Goal: Information Seeking & Learning: Learn about a topic

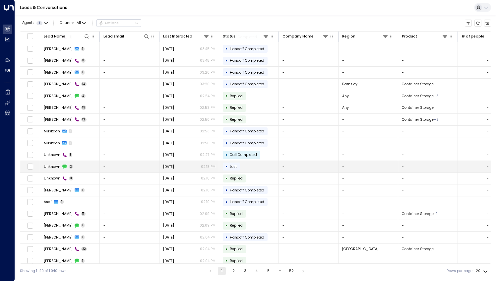
scroll to position [13, 0]
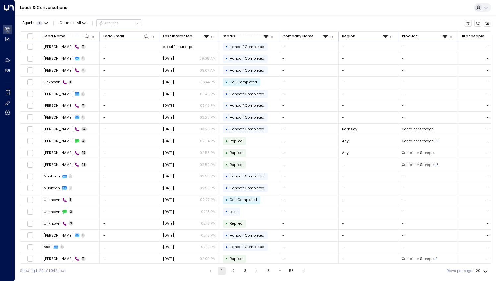
click at [235, 271] on button "2" at bounding box center [233, 271] width 8 height 8
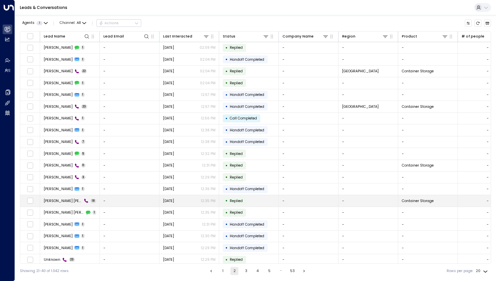
scroll to position [13, 0]
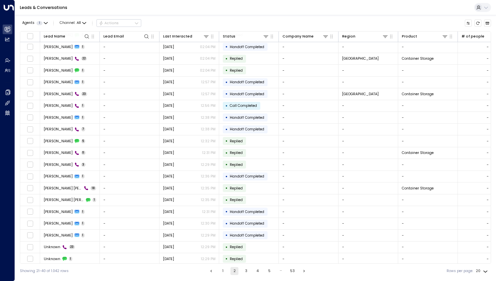
click at [219, 271] on button "1" at bounding box center [223, 271] width 8 height 8
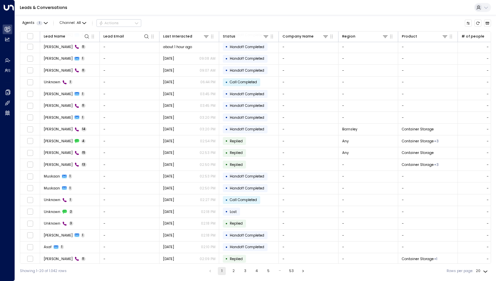
click at [221, 271] on button "1" at bounding box center [222, 271] width 8 height 8
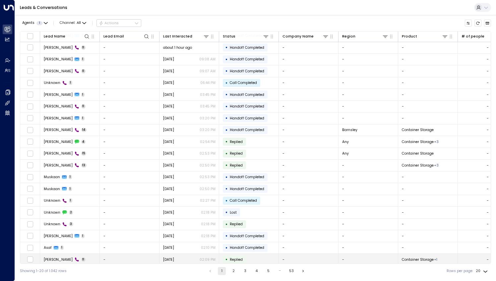
scroll to position [13, 0]
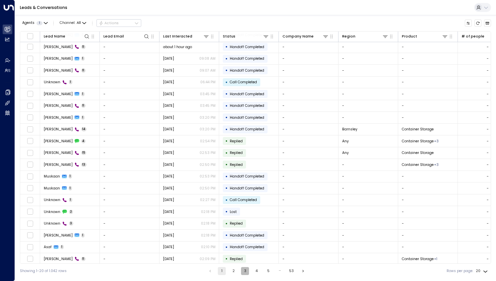
click at [242, 273] on button "3" at bounding box center [245, 271] width 8 height 8
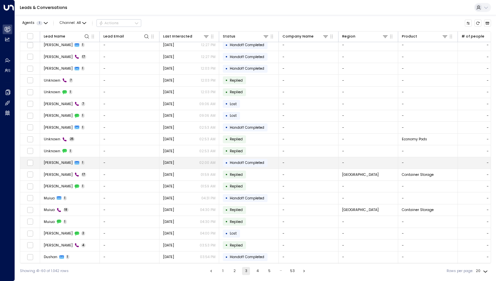
scroll to position [13, 0]
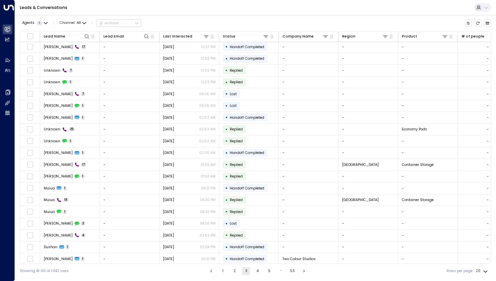
click at [257, 272] on button "4" at bounding box center [258, 271] width 8 height 8
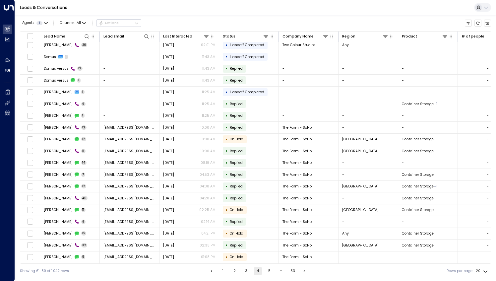
scroll to position [13, 0]
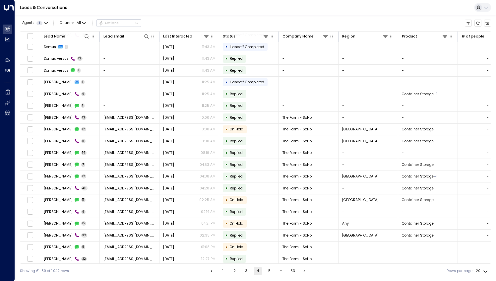
click at [273, 268] on ul "1 2 3 4 5 … 53" at bounding box center [257, 271] width 101 height 8
click at [270, 272] on button "5" at bounding box center [269, 271] width 8 height 8
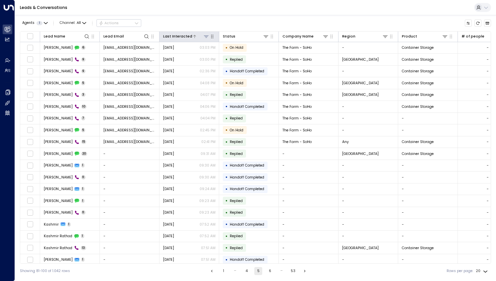
click at [179, 33] on div "Last Interacted" at bounding box center [177, 36] width 29 height 6
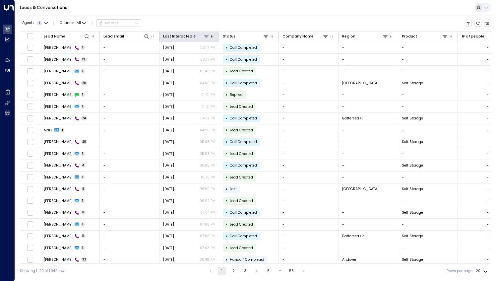
click at [179, 33] on div "Last Interacted" at bounding box center [177, 36] width 29 height 6
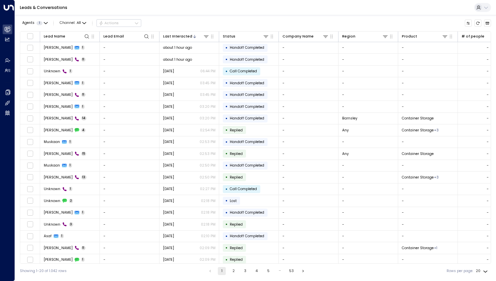
click at [256, 272] on button "4" at bounding box center [257, 271] width 8 height 8
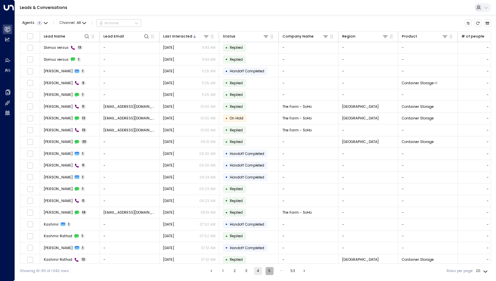
click at [269, 272] on button "5" at bounding box center [269, 271] width 8 height 8
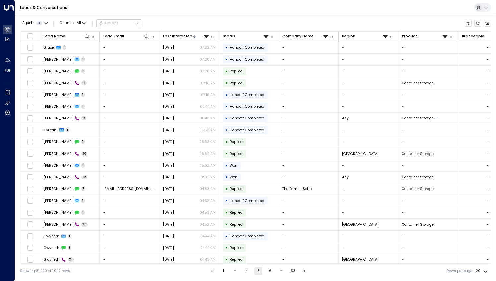
click at [270, 272] on button "6" at bounding box center [270, 271] width 8 height 8
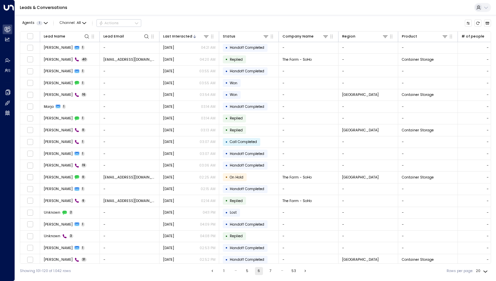
click at [281, 270] on div "…" at bounding box center [282, 271] width 8 height 8
click at [268, 270] on button "7" at bounding box center [270, 271] width 8 height 8
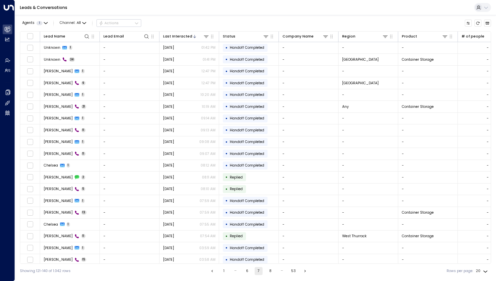
click at [271, 272] on button "8" at bounding box center [270, 271] width 8 height 8
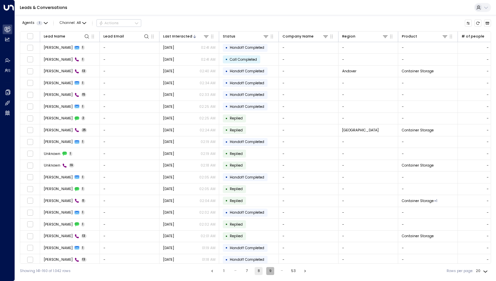
click at [270, 272] on button "9" at bounding box center [270, 271] width 8 height 8
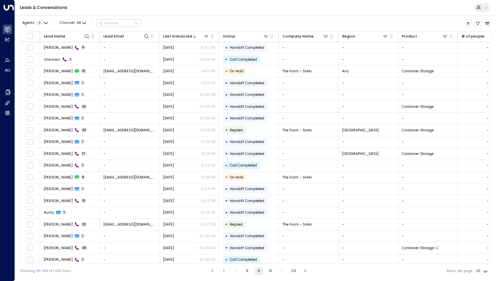
click at [270, 272] on button "10" at bounding box center [270, 271] width 8 height 8
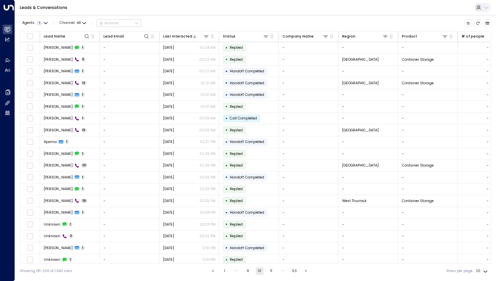
click at [268, 272] on button "11" at bounding box center [271, 271] width 8 height 8
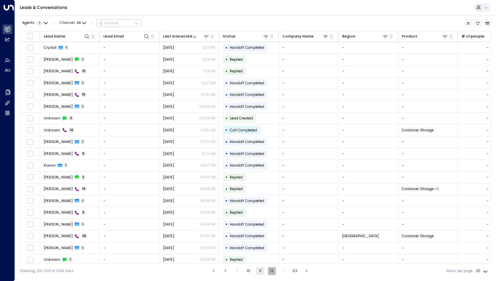
click at [271, 270] on button "12" at bounding box center [272, 271] width 8 height 8
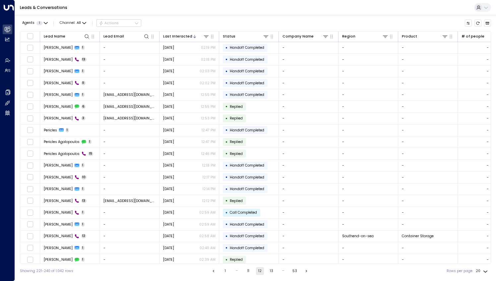
click at [272, 270] on button "13" at bounding box center [271, 271] width 8 height 8
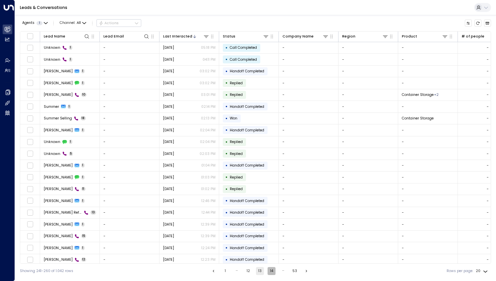
click at [268, 270] on button "14" at bounding box center [271, 271] width 8 height 8
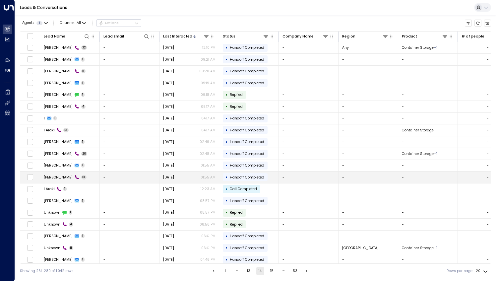
click at [84, 175] on td "[PERSON_NAME] 13" at bounding box center [70, 177] width 60 height 12
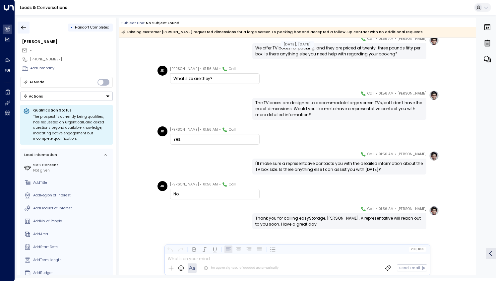
click at [22, 27] on icon "button" at bounding box center [23, 27] width 5 height 4
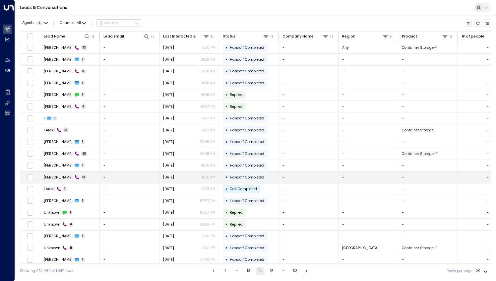
click at [85, 177] on td "[PERSON_NAME] 13" at bounding box center [70, 177] width 60 height 12
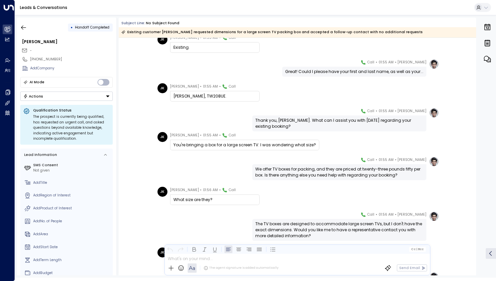
scroll to position [16, 0]
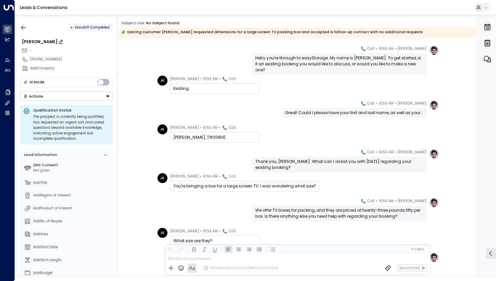
click at [35, 40] on div "[PERSON_NAME]" at bounding box center [67, 42] width 91 height 6
click at [35, 40] on input "**********" at bounding box center [66, 42] width 89 height 6
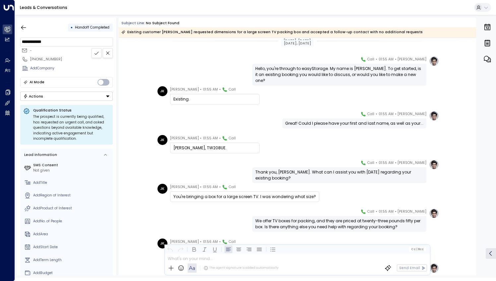
scroll to position [0, 0]
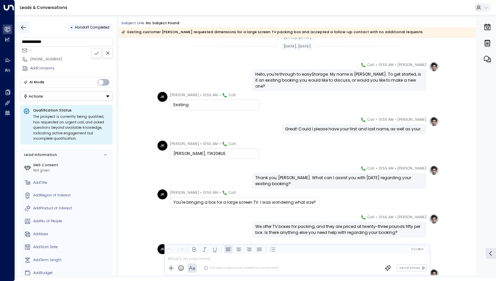
click at [23, 29] on icon "button" at bounding box center [23, 27] width 5 height 4
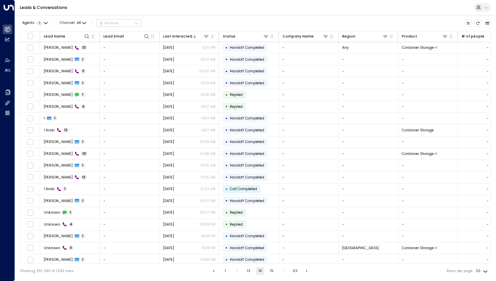
click at [484, 8] on icon at bounding box center [485, 7] width 5 height 5
click at [423, 9] on div at bounding box center [248, 140] width 496 height 281
click at [469, 23] on icon "Customize" at bounding box center [468, 23] width 4 height 4
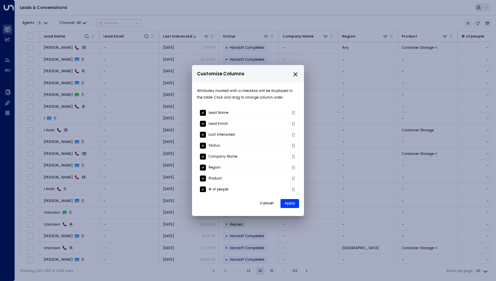
click at [295, 22] on div "Customize Columns Attributes marked with a checkbox will be displayed in the ta…" at bounding box center [248, 140] width 496 height 281
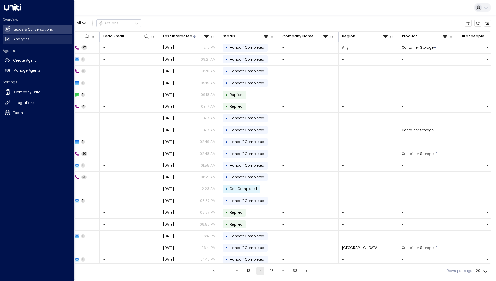
click at [26, 42] on link "Analytics Analytics" at bounding box center [37, 40] width 69 height 10
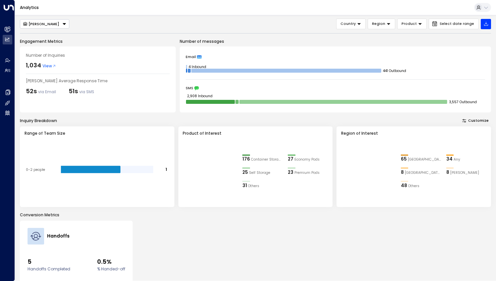
click at [62, 24] on icon "Button group with a nested menu" at bounding box center [64, 24] width 5 height 5
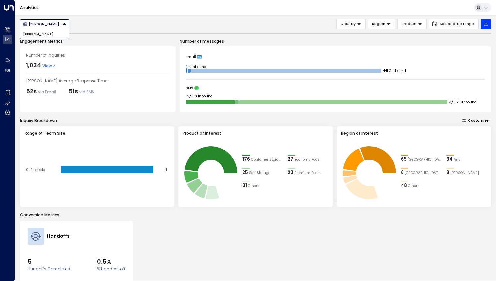
click at [51, 34] on li "[PERSON_NAME]" at bounding box center [44, 34] width 49 height 9
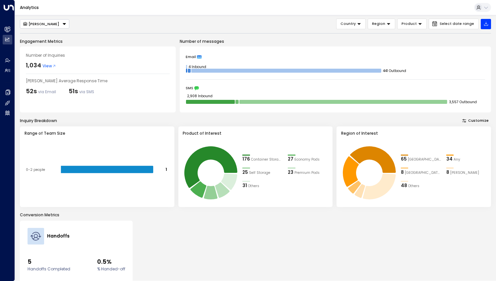
click at [162, 16] on div "[PERSON_NAME] Country Region Product Select date range Engagement Metrics Numbe…" at bounding box center [255, 147] width 481 height 265
click at [445, 25] on span "Select date range" at bounding box center [456, 24] width 34 height 4
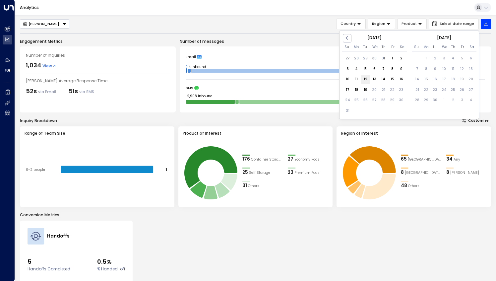
click at [364, 80] on div "12" at bounding box center [365, 79] width 9 height 9
click at [367, 90] on div "19" at bounding box center [365, 90] width 9 height 9
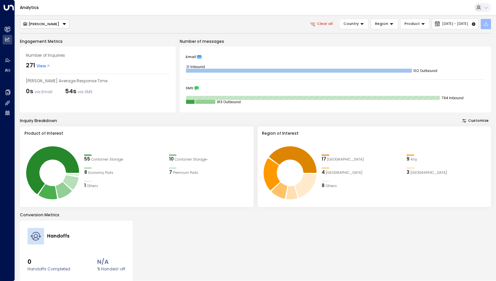
click at [484, 24] on icon "button" at bounding box center [485, 23] width 5 height 5
click at [480, 34] on button "Export All Data" at bounding box center [469, 36] width 39 height 8
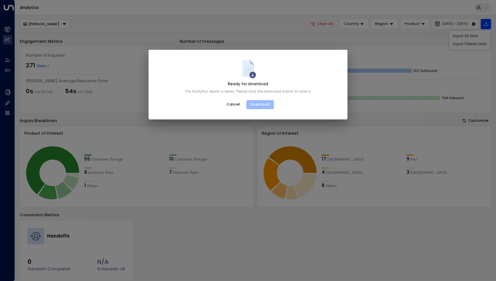
click at [257, 102] on button "Download" at bounding box center [260, 104] width 28 height 9
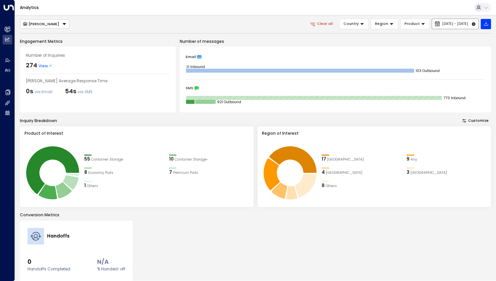
click at [443, 23] on span "[DATE] - [DATE]" at bounding box center [455, 24] width 26 height 4
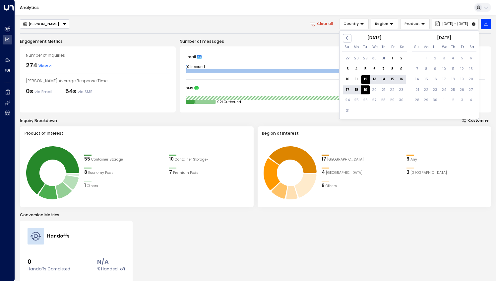
click at [368, 80] on div "12" at bounding box center [365, 79] width 9 height 9
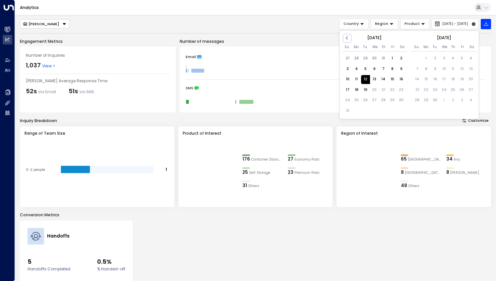
click at [367, 79] on div "12" at bounding box center [365, 79] width 9 height 9
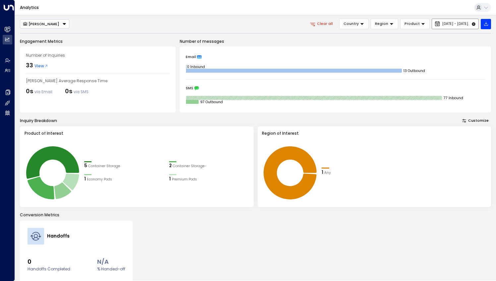
click at [446, 24] on span "[DATE] - [DATE]" at bounding box center [455, 24] width 26 height 4
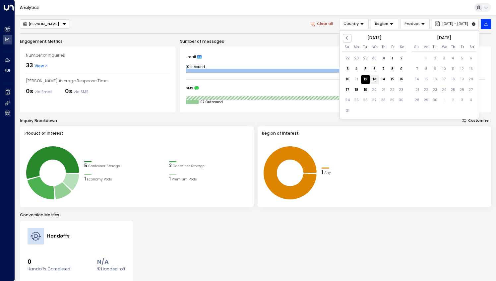
click at [375, 79] on div "13" at bounding box center [374, 79] width 9 height 9
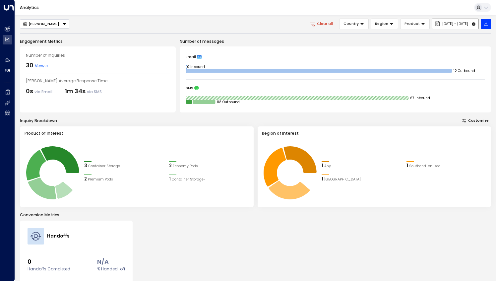
click at [436, 21] on button "[DATE] - [DATE]" at bounding box center [455, 24] width 47 height 11
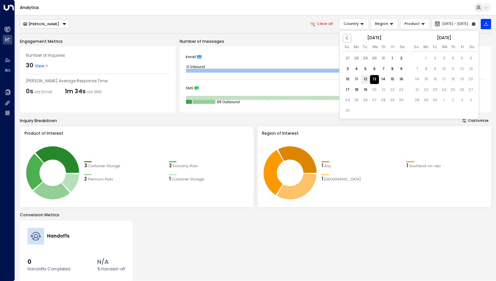
click at [362, 79] on div "12" at bounding box center [365, 79] width 9 height 9
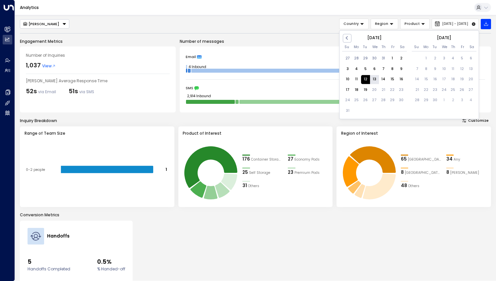
click at [372, 80] on div "13" at bounding box center [374, 79] width 9 height 9
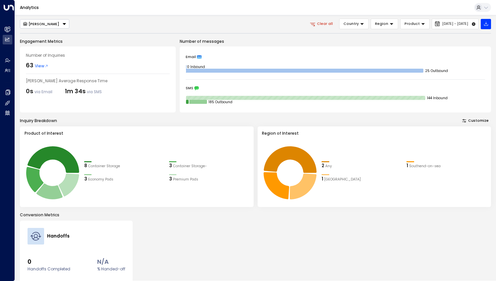
click at [40, 66] on span "View" at bounding box center [42, 66] width 14 height 6
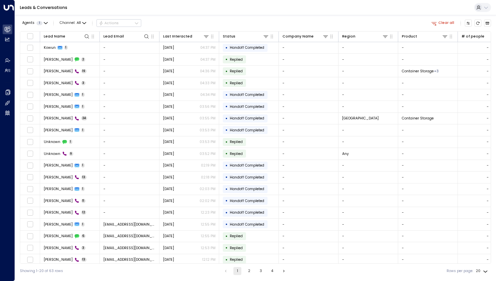
drag, startPoint x: 230, startPoint y: 263, endPoint x: 261, endPoint y: 264, distance: 30.5
click at [261, 264] on div "Showing 1-20 of 63 rows 1 2 3 4 Rows per page: 20 **" at bounding box center [255, 270] width 471 height 15
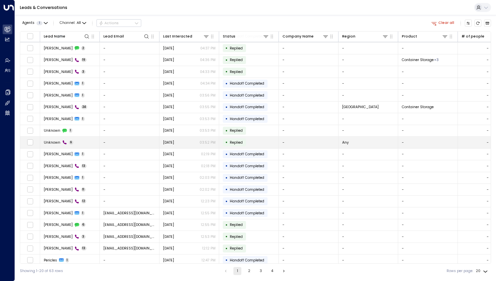
scroll to position [13, 0]
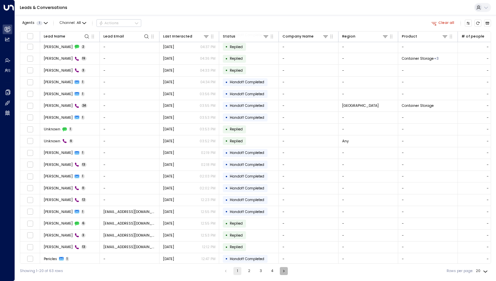
click at [281, 268] on icon "Go to next page" at bounding box center [283, 270] width 5 height 5
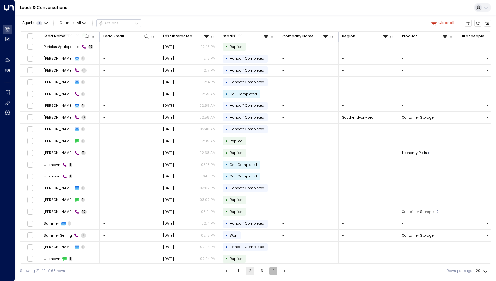
click at [272, 272] on button "4" at bounding box center [273, 271] width 8 height 8
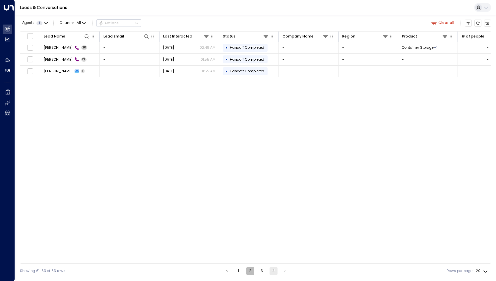
click at [249, 270] on button "2" at bounding box center [250, 271] width 8 height 8
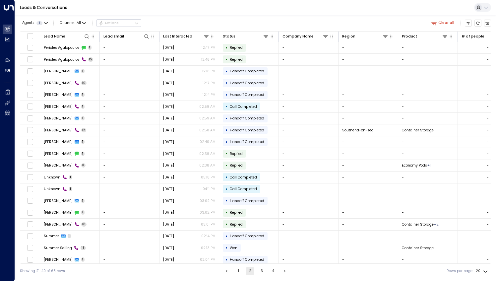
click at [238, 270] on button "1" at bounding box center [238, 271] width 8 height 8
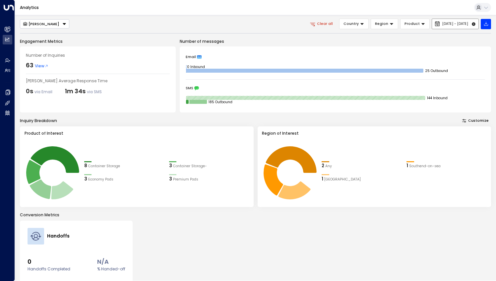
click at [441, 26] on button "[DATE] - [DATE]" at bounding box center [455, 24] width 47 height 11
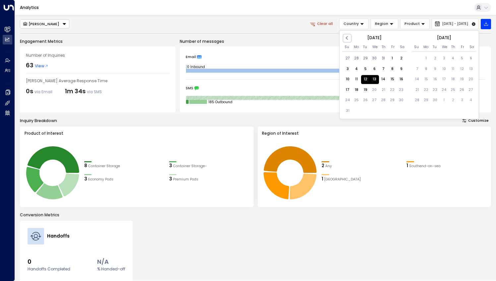
click at [365, 80] on div "12" at bounding box center [365, 79] width 9 height 9
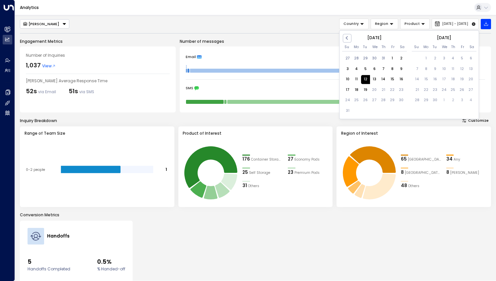
click at [365, 80] on div "12" at bounding box center [365, 79] width 9 height 9
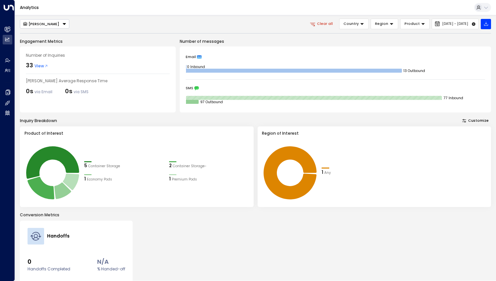
click at [43, 65] on span "View" at bounding box center [41, 66] width 14 height 6
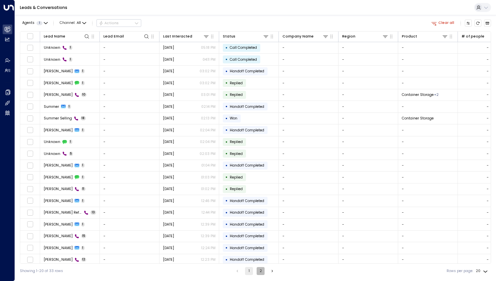
click at [260, 270] on button "2" at bounding box center [261, 271] width 8 height 8
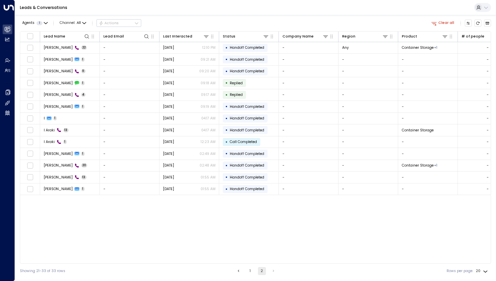
click at [247, 273] on button "1" at bounding box center [250, 271] width 8 height 8
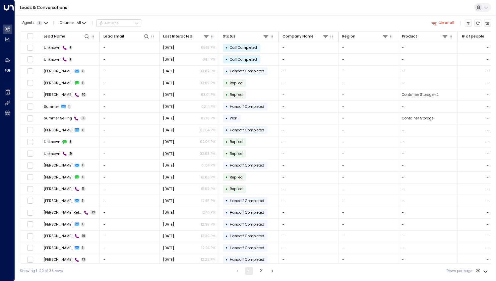
click at [341, 4] on div "Leads & Conversations" at bounding box center [255, 7] width 481 height 15
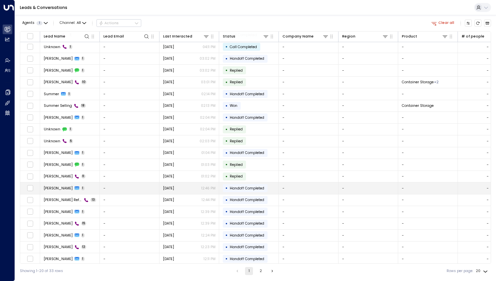
scroll to position [13, 0]
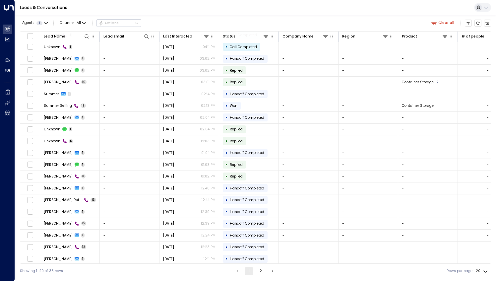
click at [270, 271] on icon "Go to next page" at bounding box center [272, 270] width 5 height 5
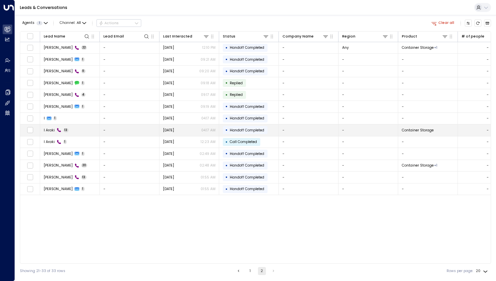
click at [51, 126] on td "I Araki 13" at bounding box center [70, 130] width 60 height 12
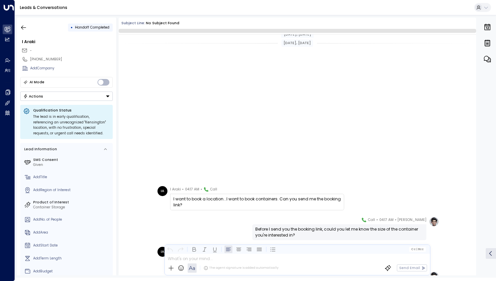
scroll to position [184, 0]
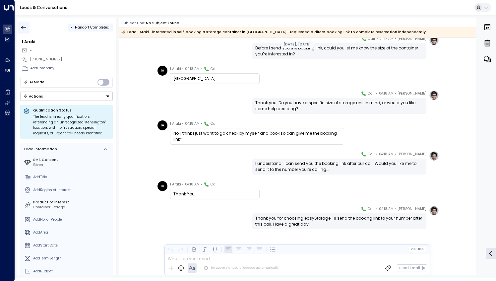
click at [20, 29] on button "button" at bounding box center [24, 28] width 12 height 12
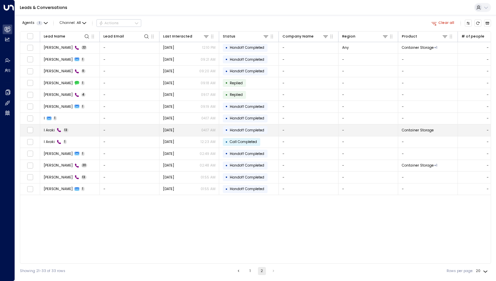
click at [76, 127] on td "I Araki 13" at bounding box center [70, 130] width 60 height 12
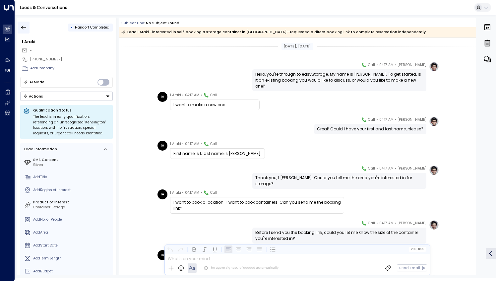
click at [25, 27] on icon "button" at bounding box center [23, 27] width 5 height 4
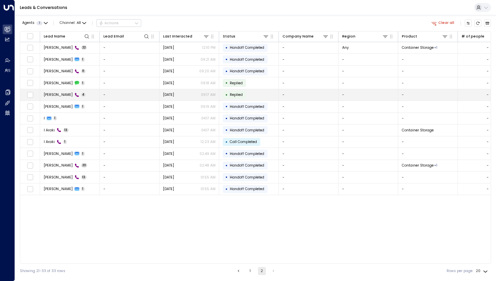
click at [88, 94] on td "[PERSON_NAME] 4" at bounding box center [70, 95] width 60 height 12
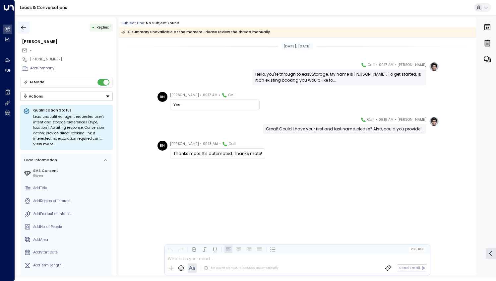
click at [24, 28] on icon "button" at bounding box center [23, 27] width 7 height 7
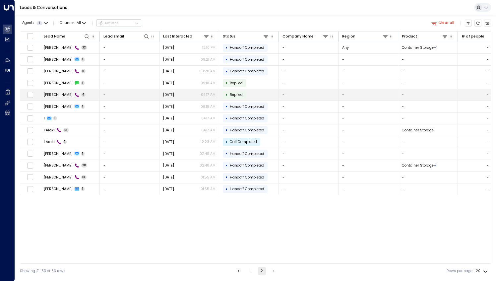
click at [83, 93] on td "[PERSON_NAME] 4" at bounding box center [70, 95] width 60 height 12
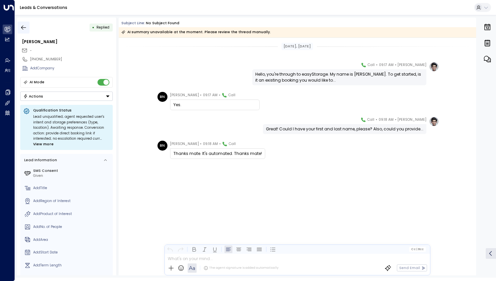
click at [24, 28] on icon "button" at bounding box center [23, 27] width 7 height 7
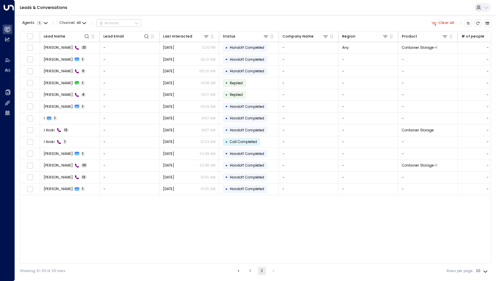
click at [249, 271] on button "1" at bounding box center [250, 271] width 8 height 8
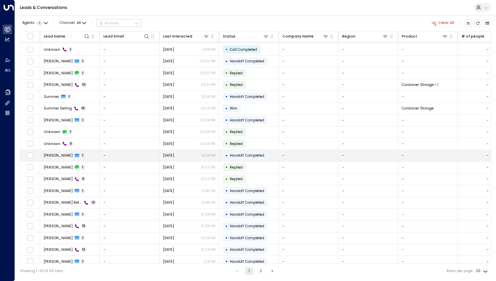
scroll to position [13, 0]
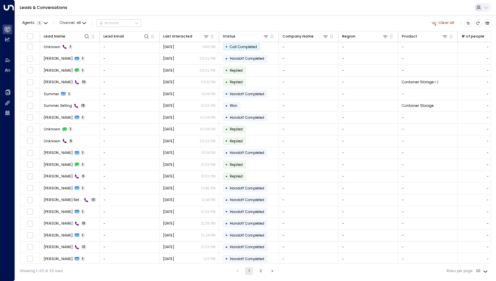
click at [261, 271] on button "2" at bounding box center [261, 271] width 8 height 8
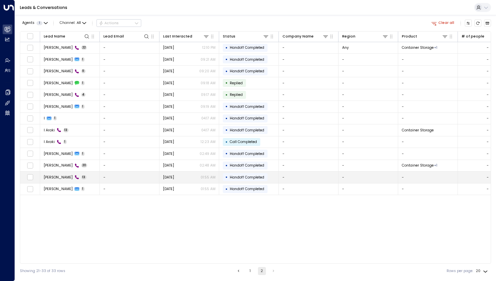
click at [60, 175] on span "[PERSON_NAME]" at bounding box center [58, 177] width 29 height 5
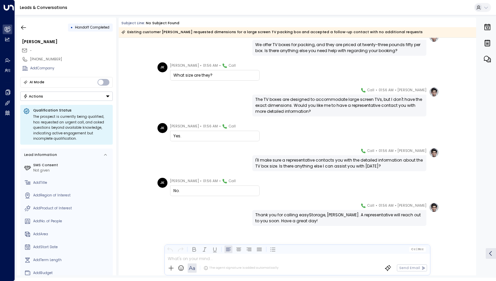
scroll to position [182, 0]
click at [24, 27] on icon "button" at bounding box center [23, 27] width 7 height 7
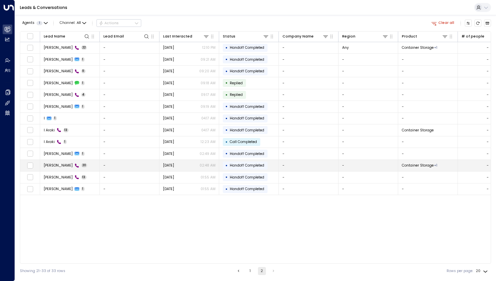
click at [86, 167] on td "[PERSON_NAME] 20" at bounding box center [70, 166] width 60 height 12
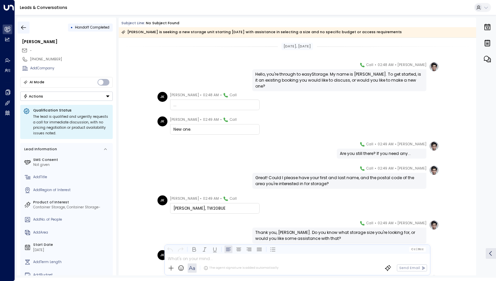
click at [23, 26] on icon "button" at bounding box center [23, 27] width 5 height 4
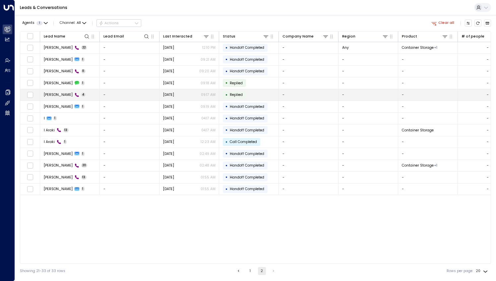
click at [82, 92] on td "[PERSON_NAME] 4" at bounding box center [70, 95] width 60 height 12
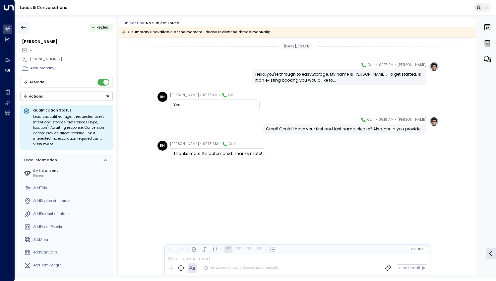
click at [24, 27] on icon "button" at bounding box center [23, 27] width 7 height 7
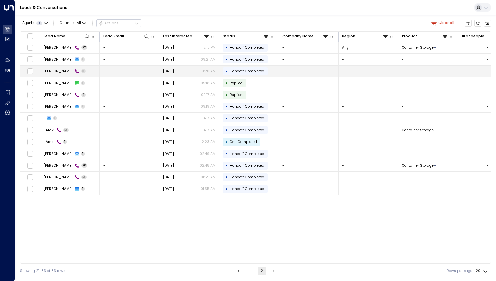
click at [88, 69] on td "[PERSON_NAME] 11" at bounding box center [70, 72] width 60 height 12
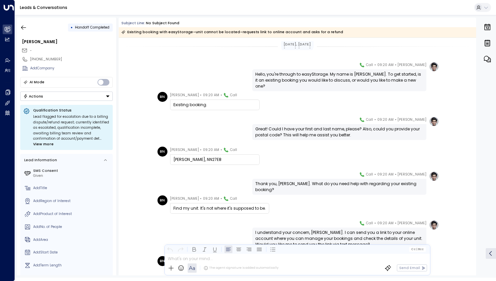
scroll to position [127, 0]
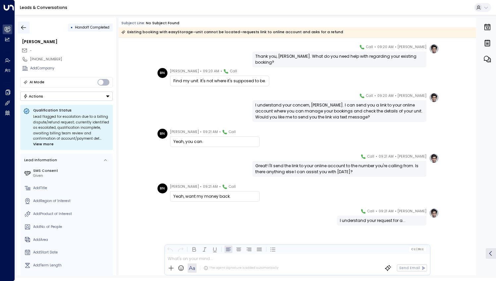
click at [24, 26] on icon "button" at bounding box center [23, 27] width 7 height 7
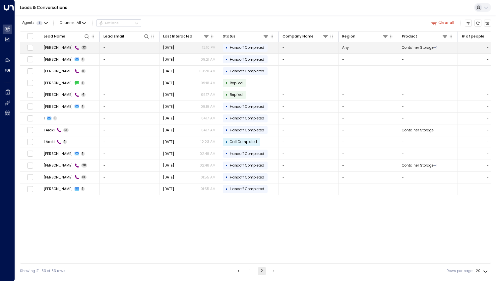
click at [80, 46] on td "[PERSON_NAME] 22" at bounding box center [70, 48] width 60 height 12
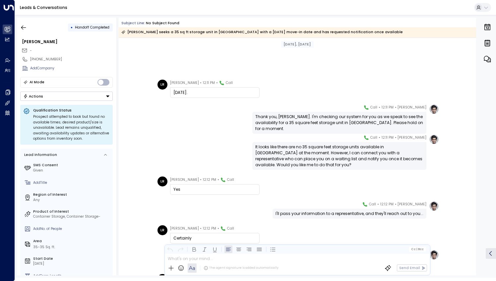
scroll to position [401, 0]
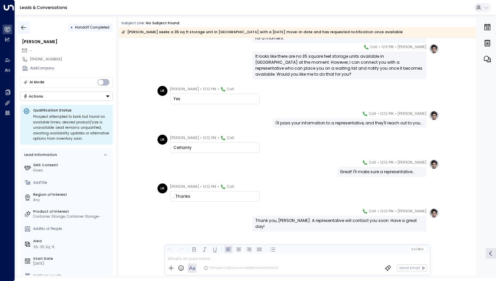
click at [22, 28] on icon "button" at bounding box center [23, 27] width 7 height 7
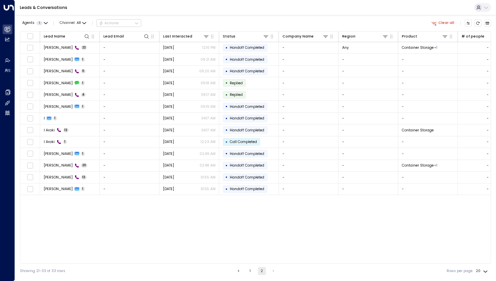
click at [251, 271] on button "1" at bounding box center [250, 271] width 8 height 8
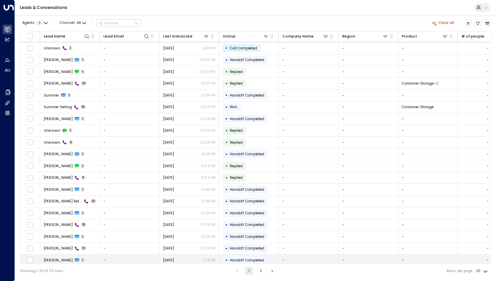
scroll to position [13, 0]
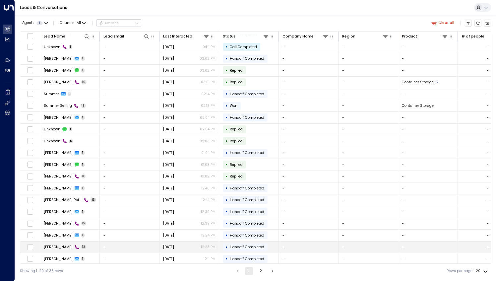
click at [80, 247] on td "[PERSON_NAME] 12" at bounding box center [70, 247] width 60 height 12
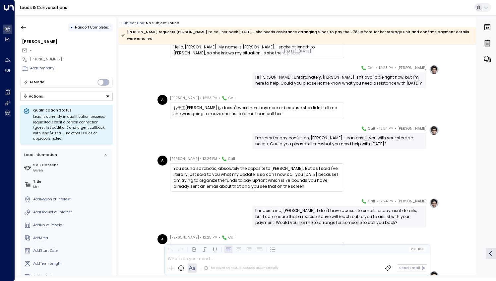
scroll to position [66, 0]
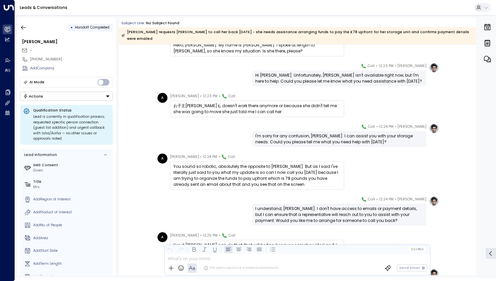
drag, startPoint x: 26, startPoint y: 26, endPoint x: 47, endPoint y: 0, distance: 33.2
click at [26, 26] on icon "button" at bounding box center [23, 27] width 7 height 7
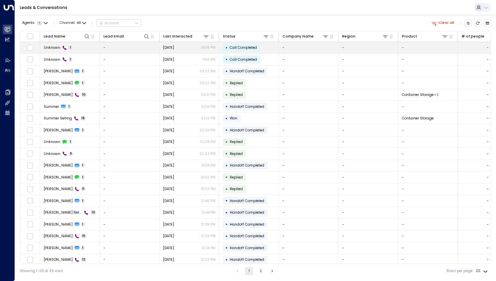
click at [87, 46] on td "Unknown 1" at bounding box center [70, 48] width 60 height 12
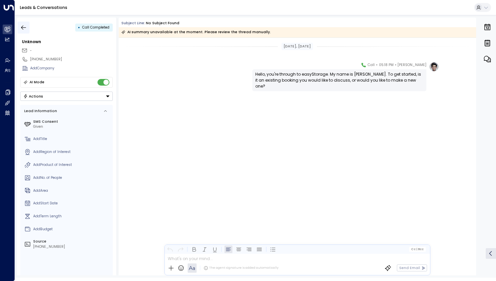
click at [24, 29] on icon "button" at bounding box center [23, 27] width 7 height 7
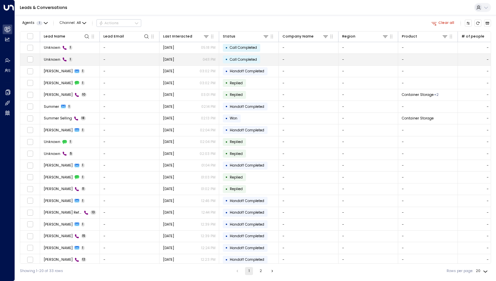
click at [88, 60] on td "Unknown 1" at bounding box center [70, 60] width 60 height 12
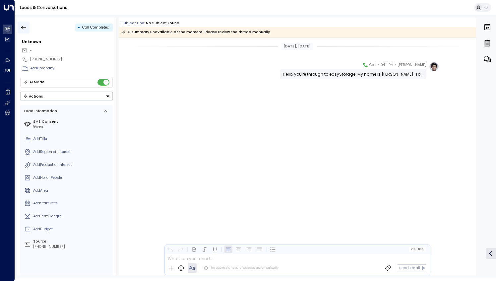
click at [24, 29] on icon "button" at bounding box center [23, 27] width 7 height 7
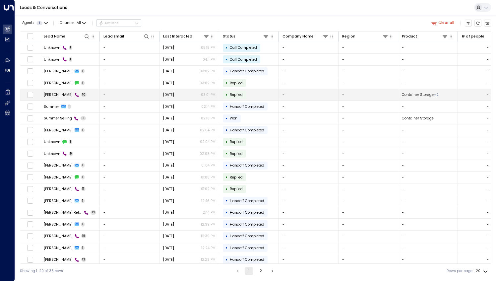
click at [91, 95] on td "[PERSON_NAME] 10" at bounding box center [70, 95] width 60 height 12
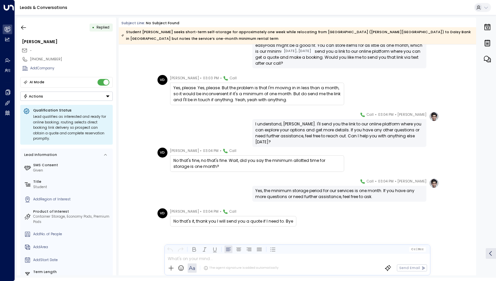
scroll to position [187, 0]
click at [23, 27] on icon "button" at bounding box center [23, 27] width 7 height 7
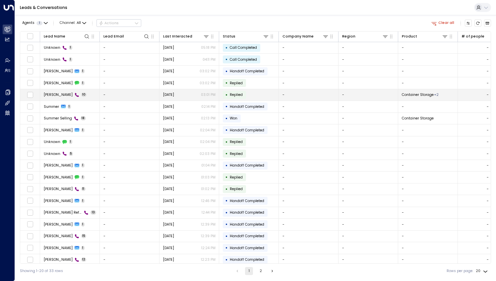
click at [88, 95] on td "[PERSON_NAME] 10" at bounding box center [70, 95] width 60 height 12
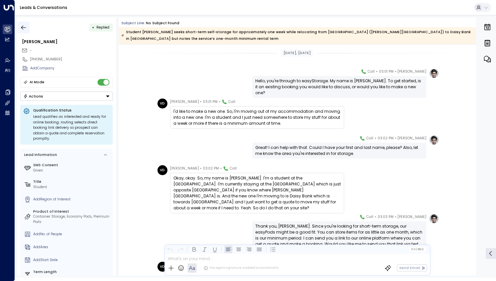
click at [24, 28] on icon "button" at bounding box center [23, 27] width 7 height 7
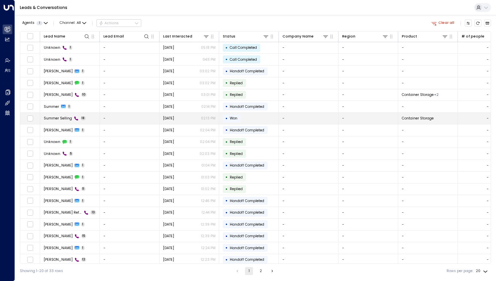
click at [89, 120] on td "Summer Selling 18" at bounding box center [70, 119] width 60 height 12
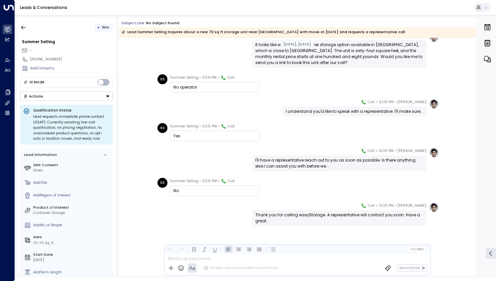
scroll to position [327, 0]
click at [21, 26] on icon "button" at bounding box center [23, 27] width 7 height 7
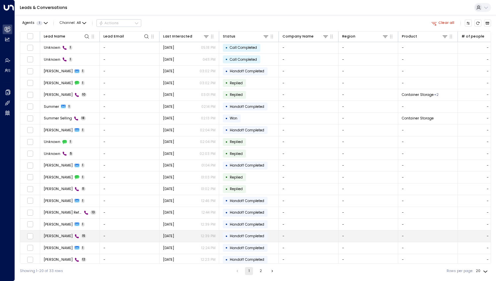
scroll to position [13, 0]
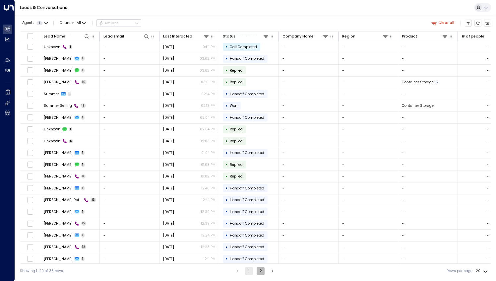
click at [257, 271] on button "2" at bounding box center [261, 271] width 8 height 8
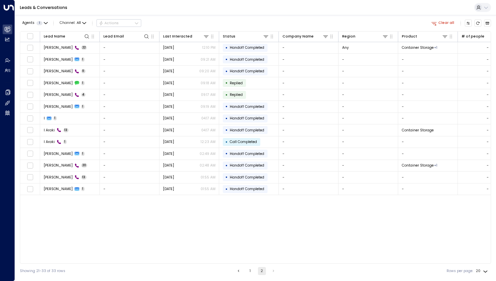
click at [155, 223] on div "Lead Name Lead Email Last Interacted Status Company Name Region Product # of pe…" at bounding box center [255, 147] width 471 height 232
click at [196, 264] on div "Showing 21-33 of 33 rows 1 2 Rows per page: 20 **" at bounding box center [255, 270] width 471 height 15
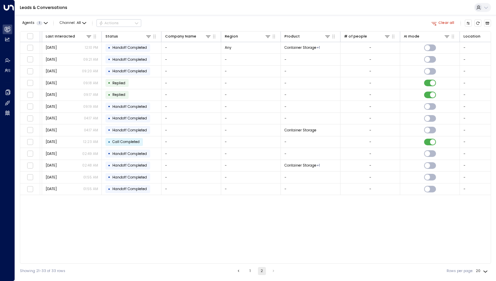
scroll to position [0, 70]
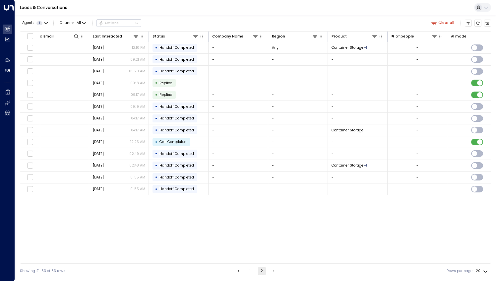
click at [309, 219] on div "Lead Name Lead Email Last Interacted Status Company Name Region Product # of pe…" at bounding box center [255, 147] width 471 height 232
click at [247, 271] on button "1" at bounding box center [250, 271] width 8 height 8
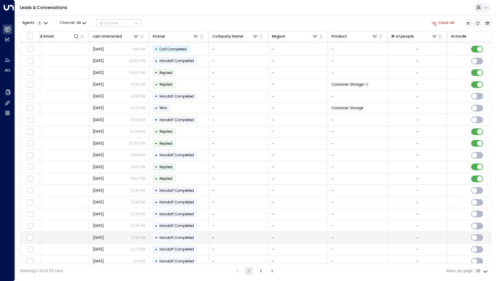
scroll to position [13, 70]
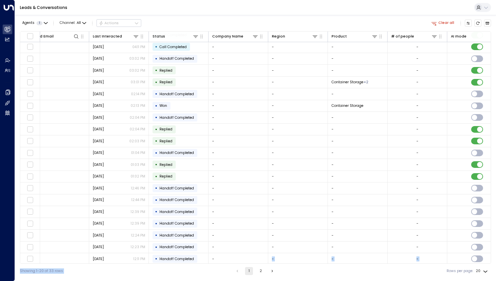
drag, startPoint x: 263, startPoint y: 263, endPoint x: 424, endPoint y: 284, distance: 162.4
click at [424, 278] on html "Overview Leads & Conversations Leads & Conversations Analytics Analytics Agents…" at bounding box center [248, 139] width 496 height 278
drag, startPoint x: 376, startPoint y: 278, endPoint x: 366, endPoint y: 276, distance: 10.4
click at [376, 278] on html "Overview Leads & Conversations Leads & Conversations Analytics Analytics Agents…" at bounding box center [248, 139] width 496 height 278
click at [354, 268] on div "Showing 1-20 of 33 rows 1 2 Rows per page: 20 **" at bounding box center [255, 270] width 471 height 15
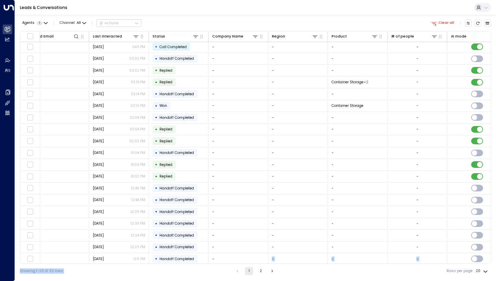
click at [355, 268] on div "Showing 1-20 of 33 rows 1 2 Rows per page: 20 **" at bounding box center [255, 270] width 471 height 15
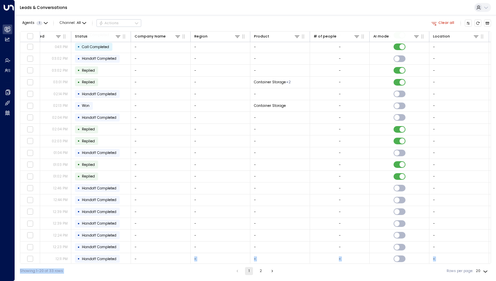
click at [406, 273] on div "Showing 1-20 of 33 rows 1 2 Rows per page: 20 **" at bounding box center [255, 270] width 471 height 15
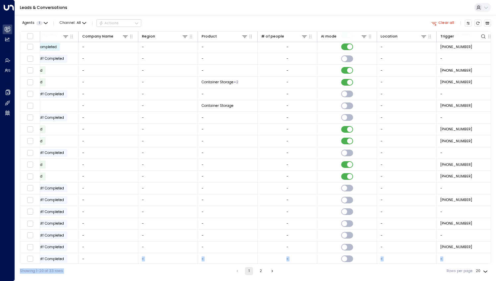
scroll to position [13, 268]
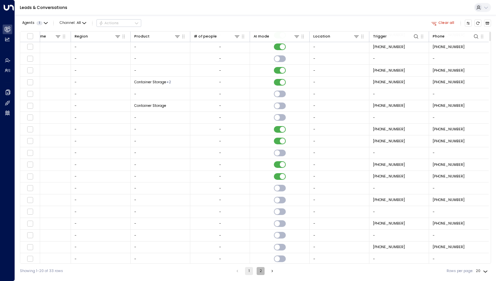
click at [262, 272] on button "2" at bounding box center [261, 271] width 8 height 8
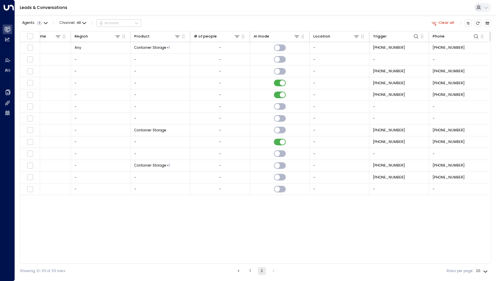
scroll to position [0, 267]
click at [251, 271] on button "1" at bounding box center [250, 271] width 8 height 8
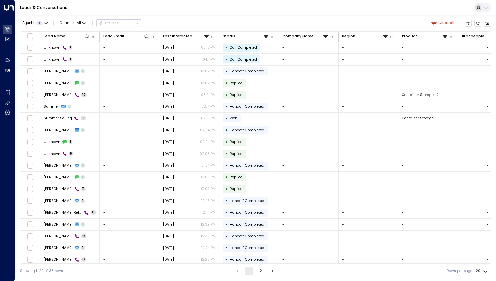
scroll to position [13, 0]
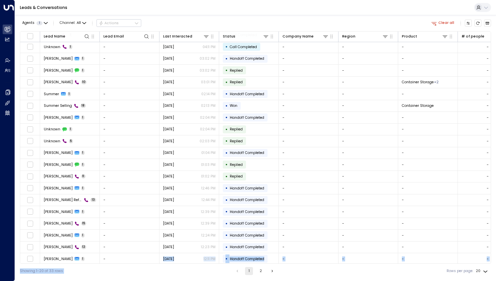
drag, startPoint x: 150, startPoint y: 263, endPoint x: 401, endPoint y: 275, distance: 251.5
click at [401, 275] on div "Agents 1 Channel: All Actions Clear all Lead Name Lead Email Last Interacted St…" at bounding box center [255, 146] width 471 height 263
click at [321, 268] on div "Showing 1-20 of 33 rows 1 2 Rows per page: 20 **" at bounding box center [255, 270] width 471 height 15
click at [258, 270] on button "2" at bounding box center [261, 271] width 8 height 8
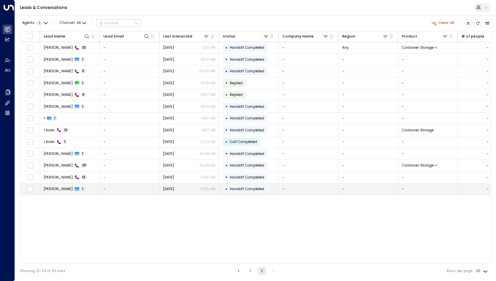
click at [82, 187] on td "[PERSON_NAME] 1" at bounding box center [70, 189] width 60 height 12
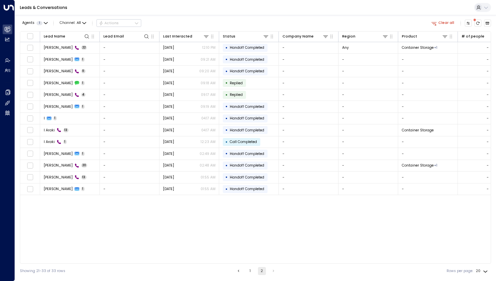
click at [437, 23] on icon "button" at bounding box center [434, 23] width 6 height 6
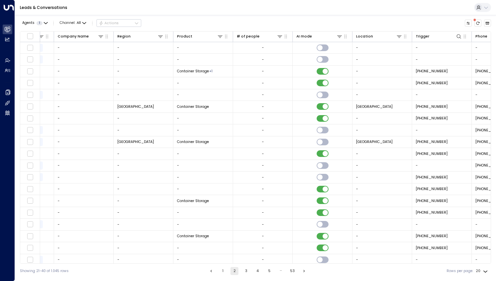
scroll to position [0, 268]
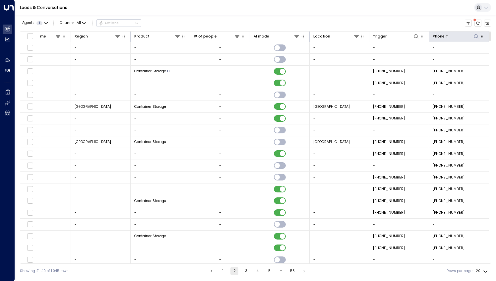
click at [474, 36] on icon at bounding box center [475, 36] width 5 height 5
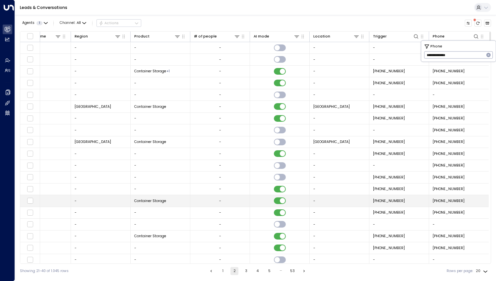
type input "**********"
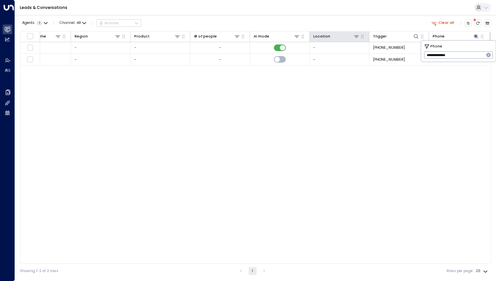
scroll to position [0, 267]
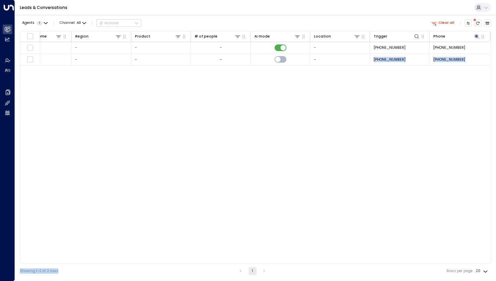
drag, startPoint x: 319, startPoint y: 261, endPoint x: 125, endPoint y: 287, distance: 195.2
click at [125, 278] on html "Overview Leads & Conversations Leads & Conversations Analytics Analytics Agents…" at bounding box center [248, 139] width 496 height 278
drag, startPoint x: 125, startPoint y: 287, endPoint x: 208, endPoint y: 265, distance: 85.3
click at [208, 261] on div "Lead Name Lead Email Last Interacted Status Company Name Region Product # of pe…" at bounding box center [255, 147] width 471 height 232
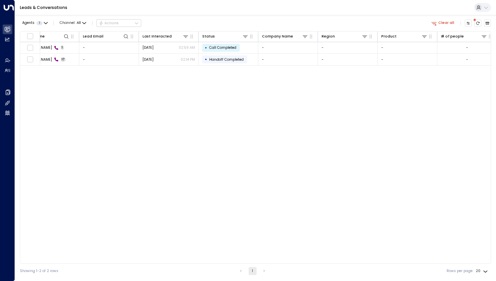
scroll to position [0, 0]
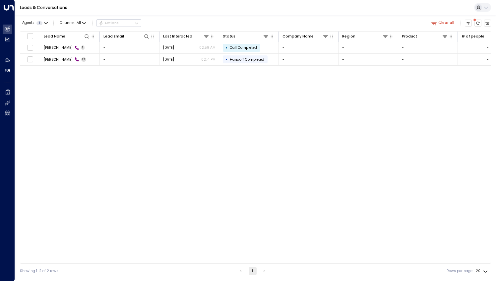
click at [279, 156] on div "Lead Name Lead Email Last Interacted Status Company Name Region Product # of pe…" at bounding box center [255, 147] width 471 height 232
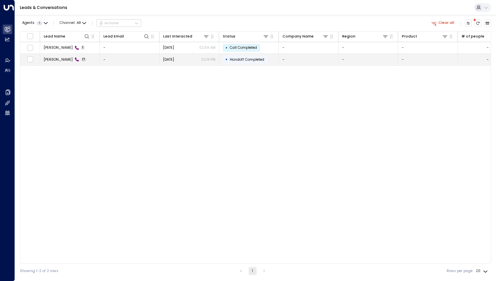
click at [48, 59] on span "[PERSON_NAME]" at bounding box center [58, 59] width 29 height 5
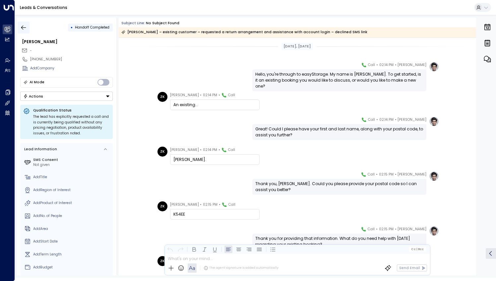
click at [23, 28] on icon "button" at bounding box center [23, 27] width 7 height 7
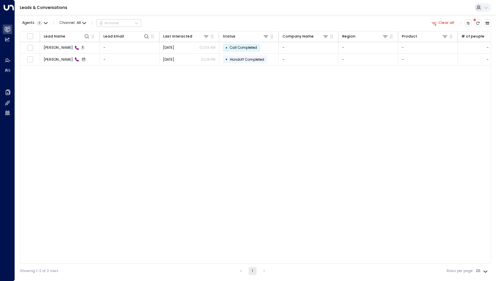
click at [246, 111] on div "Lead Name Lead Email Last Interacted Status Company Name Region Product # of pe…" at bounding box center [255, 147] width 471 height 232
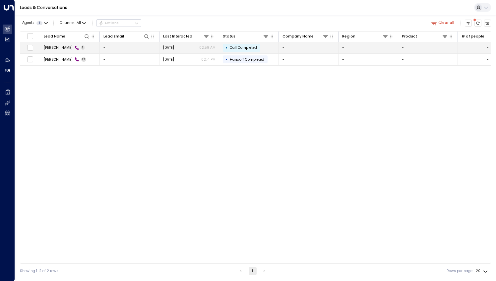
click at [73, 45] on td "Zilin Kou 1" at bounding box center [70, 48] width 60 height 12
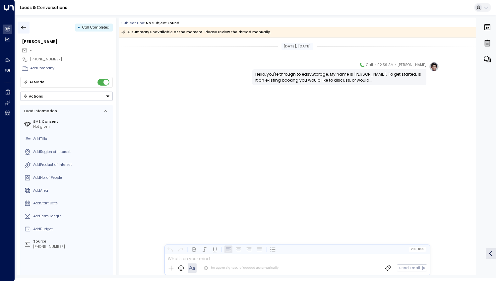
click at [25, 27] on icon "button" at bounding box center [23, 27] width 7 height 7
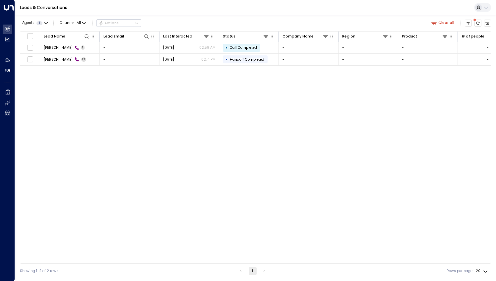
click at [396, 153] on div "Lead Name Lead Email Last Interacted Status Company Name Region Product # of pe…" at bounding box center [255, 147] width 471 height 232
click at [191, 162] on div "Lead Name Lead Email Last Interacted Status Company Name Region Product # of pe…" at bounding box center [255, 147] width 471 height 232
click at [88, 35] on icon at bounding box center [87, 36] width 4 height 4
type input "****"
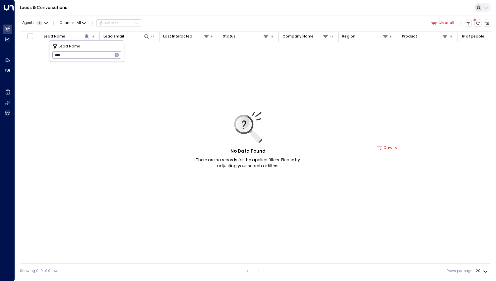
click at [118, 54] on icon "button" at bounding box center [117, 55] width 4 height 4
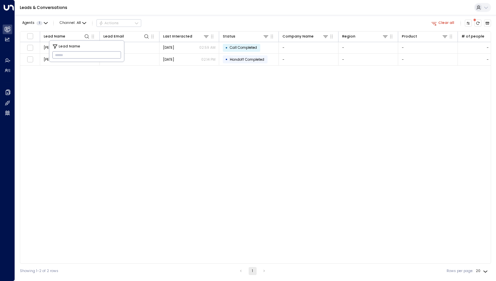
click at [174, 189] on div "Lead Name Lead Email Last Interacted Status Company Name Region Product # of pe…" at bounding box center [255, 147] width 471 height 232
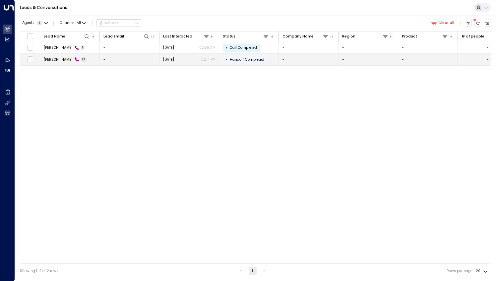
click at [46, 60] on span "[PERSON_NAME]" at bounding box center [58, 59] width 29 height 5
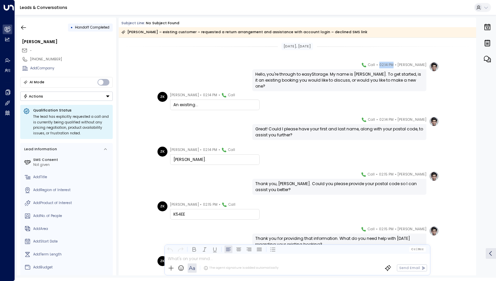
drag, startPoint x: 388, startPoint y: 63, endPoint x: 400, endPoint y: 64, distance: 12.3
click at [400, 64] on div "[PERSON_NAME] • 02:14 PM • Call" at bounding box center [393, 65] width 65 height 7
copy span "02:14 PM"
click at [22, 25] on icon "button" at bounding box center [23, 27] width 7 height 7
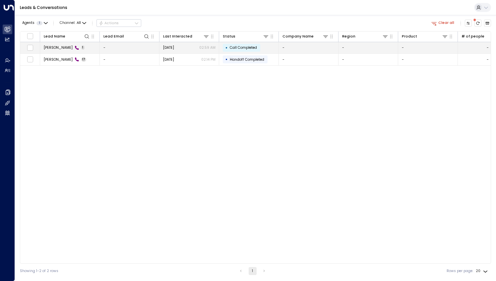
click at [121, 50] on td "-" at bounding box center [130, 48] width 60 height 12
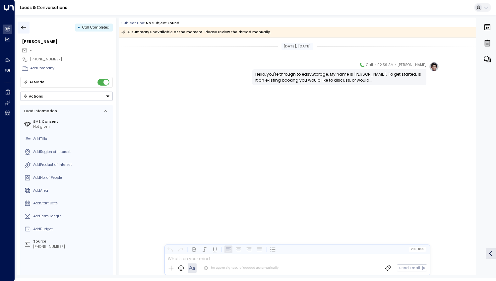
click at [23, 27] on icon "button" at bounding box center [23, 27] width 7 height 7
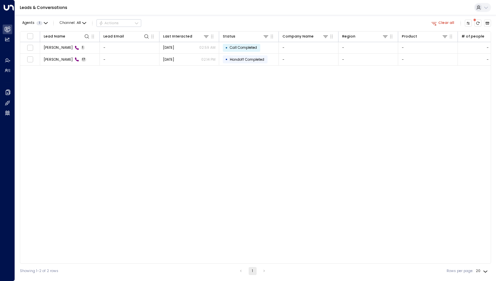
click at [188, 137] on div "Lead Name Lead Email Last Interacted Status Company Name Region Product # of pe…" at bounding box center [255, 147] width 471 height 232
drag, startPoint x: 283, startPoint y: 169, endPoint x: 272, endPoint y: 169, distance: 10.6
click at [283, 169] on div "Lead Name Lead Email Last Interacted Status Company Name Region Product # of pe…" at bounding box center [255, 147] width 471 height 232
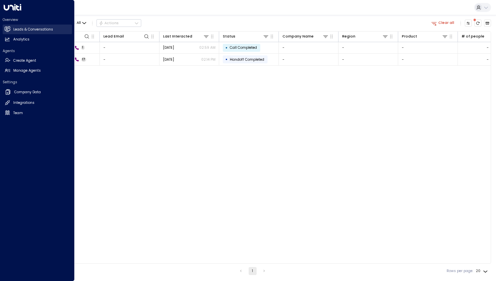
click at [30, 29] on h2 "Leads & Conversations" at bounding box center [33, 29] width 40 height 5
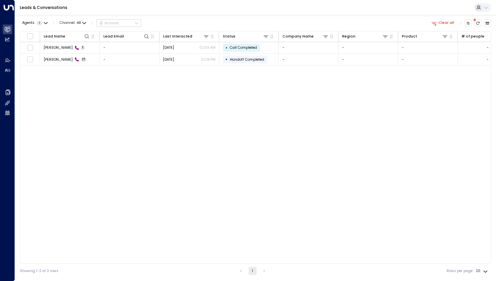
click at [295, 126] on div "Lead Name Lead Email Last Interacted Status Company Name Region Product # of pe…" at bounding box center [255, 147] width 471 height 232
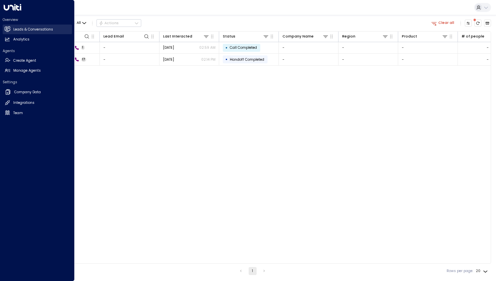
click at [32, 30] on h2 "Leads & Conversations" at bounding box center [33, 29] width 40 height 5
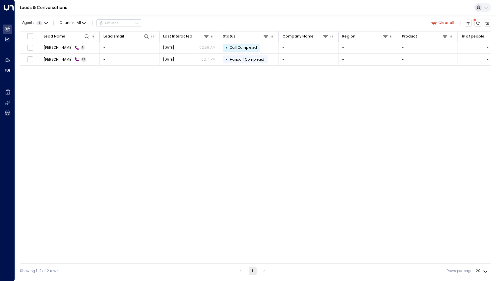
click at [109, 83] on div "Lead Name Lead Email Last Interacted Status Company Name Region Product # of pe…" at bounding box center [255, 147] width 471 height 232
drag, startPoint x: 200, startPoint y: 117, endPoint x: 448, endPoint y: 14, distance: 269.1
click at [200, 117] on div "Lead Name Lead Email Last Interacted Status Company Name Region Product # of pe…" at bounding box center [255, 147] width 471 height 232
click at [448, 20] on button "Clear all" at bounding box center [442, 23] width 27 height 7
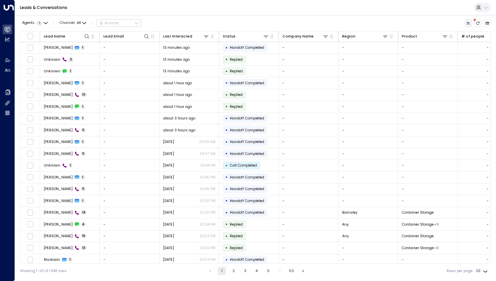
click at [470, 22] on icon "Customize" at bounding box center [468, 23] width 4 height 4
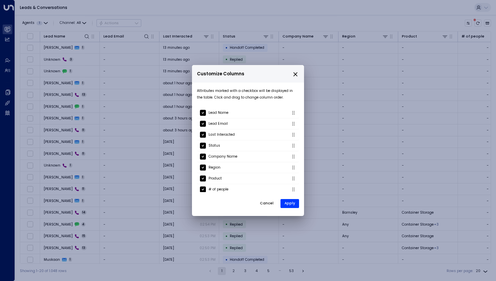
click at [312, 36] on div "Customize Columns Attributes marked with a checkbox will be displayed in the ta…" at bounding box center [248, 140] width 496 height 281
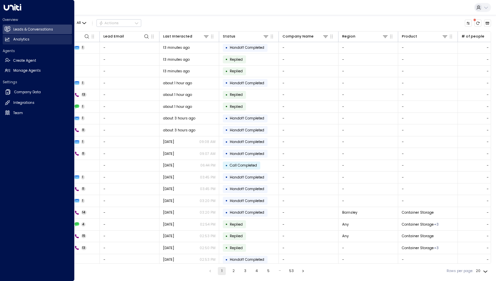
click at [26, 40] on h2 "Analytics" at bounding box center [21, 39] width 16 height 5
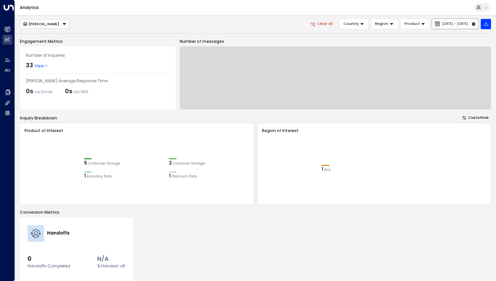
click at [446, 25] on span "[DATE] - [DATE]" at bounding box center [455, 24] width 26 height 4
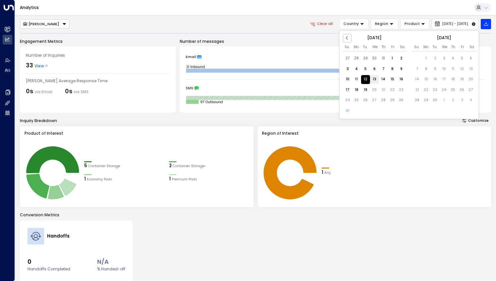
click at [372, 80] on div "13" at bounding box center [374, 79] width 9 height 9
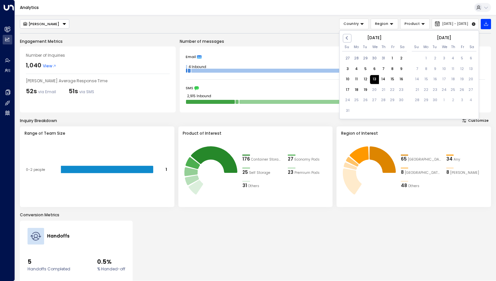
click at [375, 79] on div "13" at bounding box center [374, 79] width 9 height 9
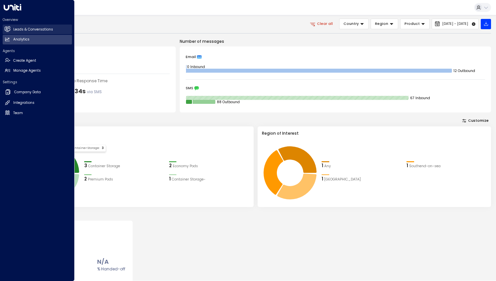
click at [13, 30] on h2 "Leads & Conversations" at bounding box center [33, 29] width 40 height 5
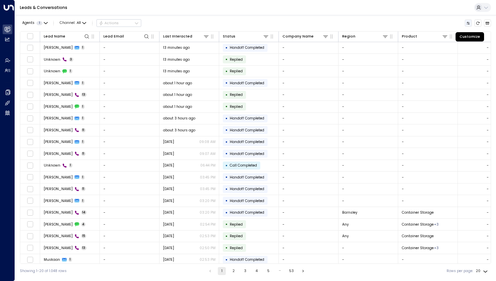
click at [468, 23] on icon "Customize" at bounding box center [468, 23] width 4 height 4
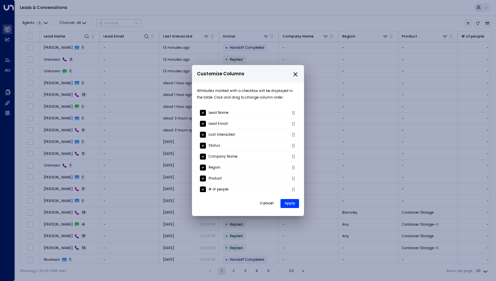
click at [468, 23] on div "Customize Columns Attributes marked with a checkbox will be displayed in the ta…" at bounding box center [248, 140] width 496 height 281
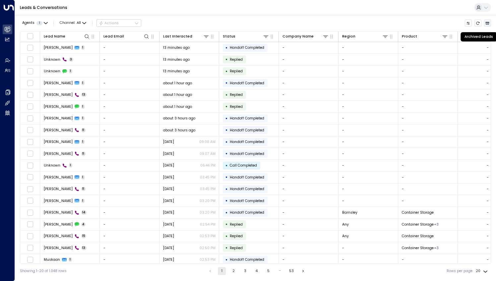
click at [486, 24] on icon "Archived Leads" at bounding box center [488, 23] width 4 height 3
click at [477, 23] on icon "Refresh" at bounding box center [478, 23] width 4 height 4
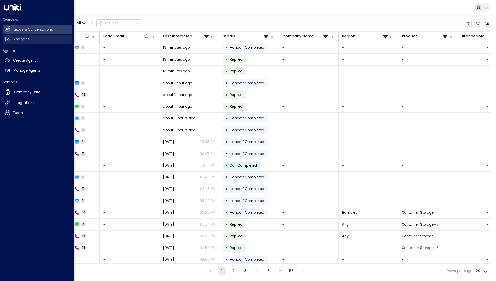
click at [27, 42] on link "Analytics Analytics" at bounding box center [37, 40] width 69 height 10
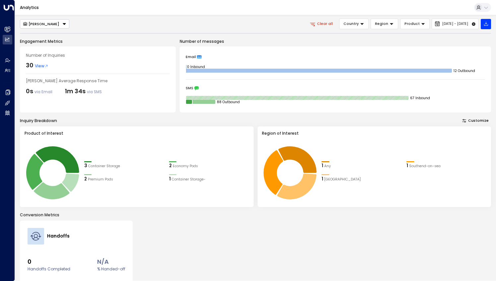
click at [37, 66] on span "View" at bounding box center [42, 66] width 14 height 6
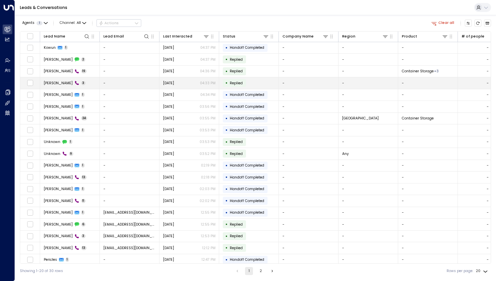
click at [53, 84] on span "[PERSON_NAME]" at bounding box center [58, 83] width 29 height 5
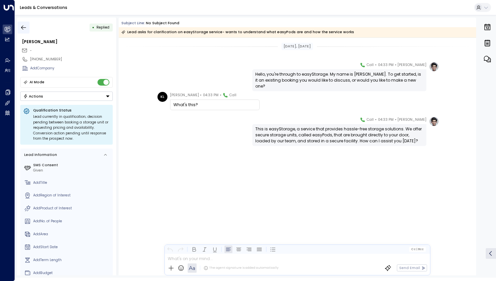
click at [27, 28] on button "button" at bounding box center [24, 28] width 12 height 12
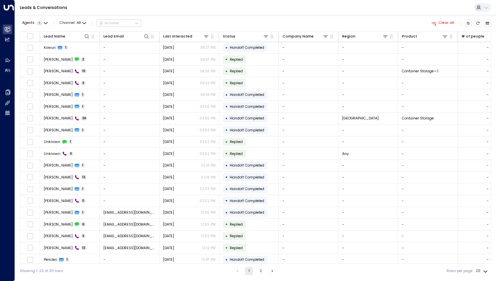
click at [259, 271] on button "2" at bounding box center [261, 271] width 8 height 8
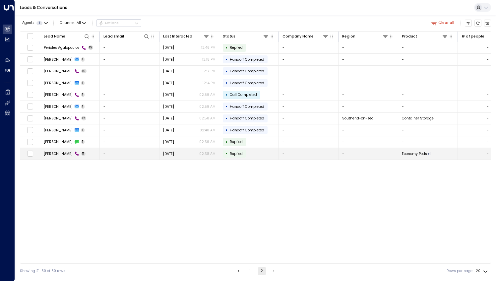
click at [56, 152] on span "[PERSON_NAME]" at bounding box center [58, 153] width 29 height 5
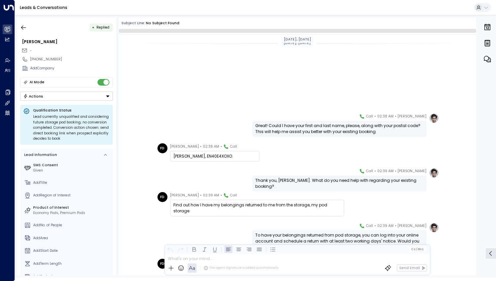
scroll to position [130, 0]
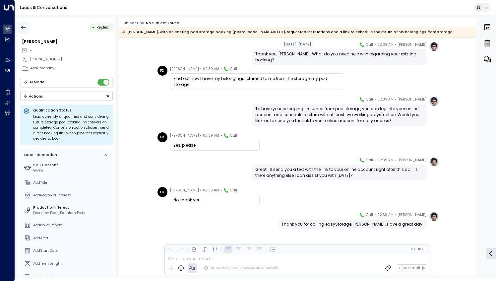
click at [27, 26] on icon "button" at bounding box center [23, 27] width 7 height 7
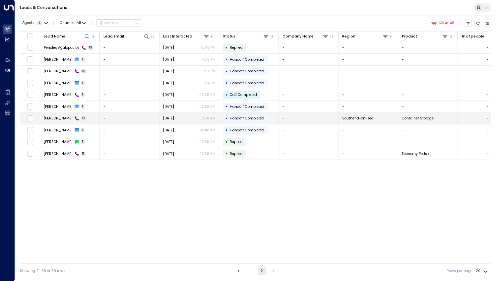
click at [84, 115] on td "[PERSON_NAME] 12" at bounding box center [70, 119] width 60 height 12
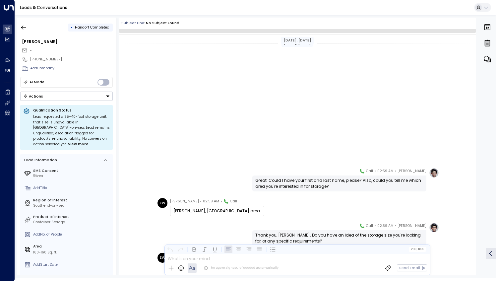
scroll to position [178, 0]
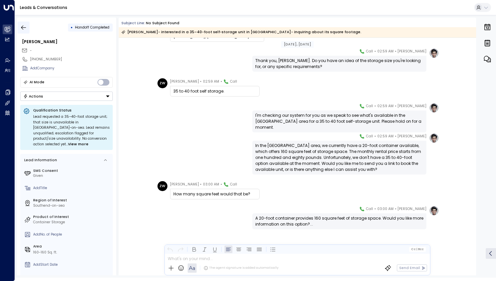
click at [23, 28] on icon "button" at bounding box center [23, 27] width 7 height 7
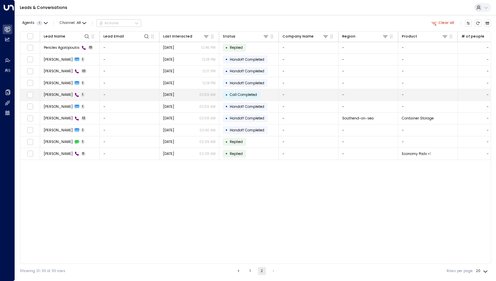
click at [78, 97] on td "Zilin Kou 1" at bounding box center [70, 95] width 60 height 12
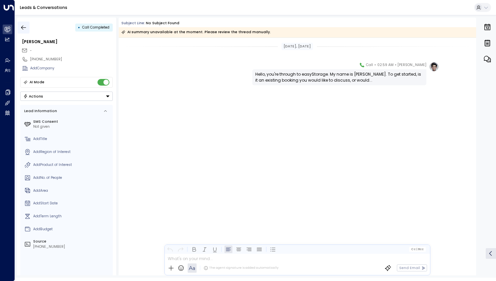
click at [20, 28] on icon "button" at bounding box center [23, 27] width 7 height 7
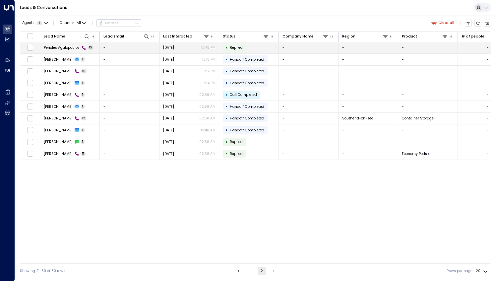
click at [68, 48] on span "Pericles Agalopoulos" at bounding box center [62, 47] width 36 height 5
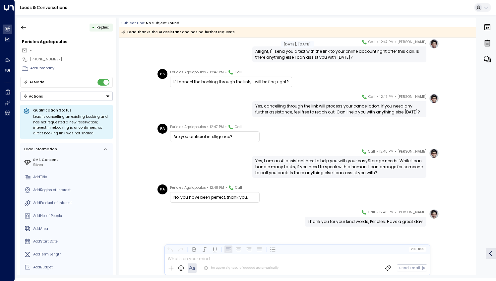
scroll to position [243, 0]
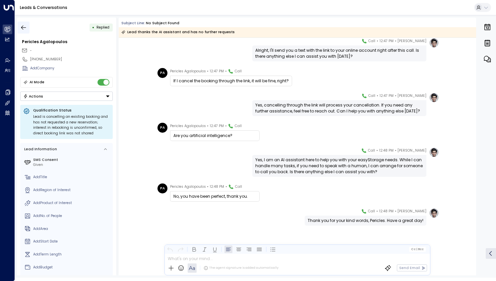
click at [24, 27] on icon "button" at bounding box center [23, 27] width 5 height 4
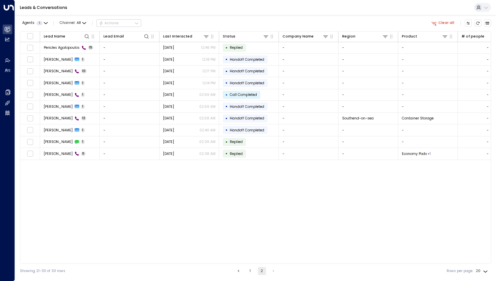
click at [251, 271] on button "1" at bounding box center [250, 271] width 8 height 8
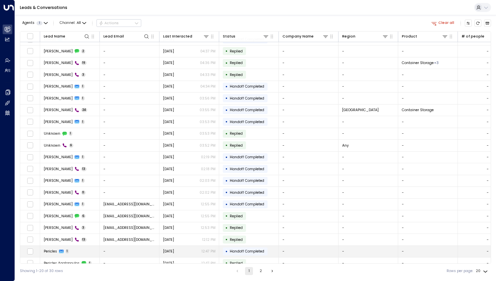
scroll to position [13, 0]
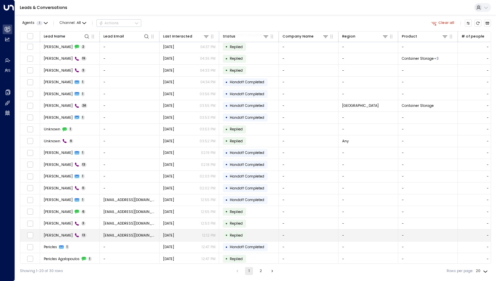
click at [83, 232] on td "[PERSON_NAME] 13" at bounding box center [70, 235] width 60 height 12
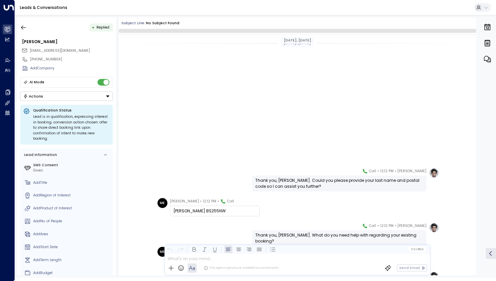
scroll to position [172, 0]
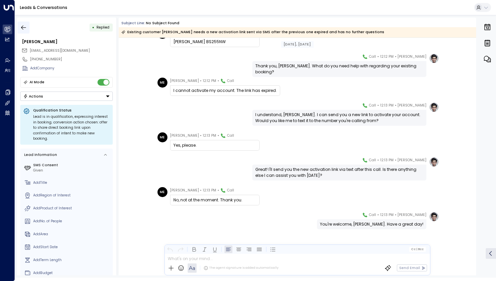
click at [19, 28] on button "button" at bounding box center [24, 28] width 12 height 12
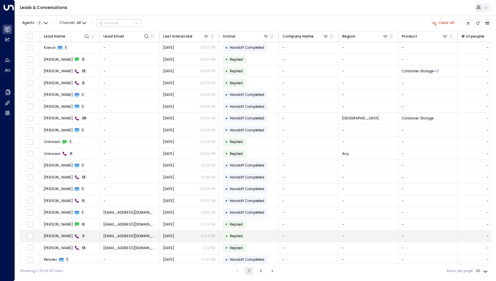
click at [80, 235] on td "[PERSON_NAME] 3" at bounding box center [70, 236] width 60 height 12
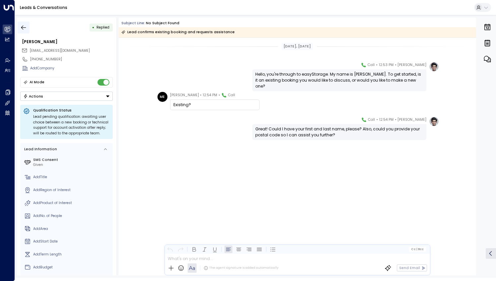
click at [26, 25] on icon "button" at bounding box center [23, 27] width 7 height 7
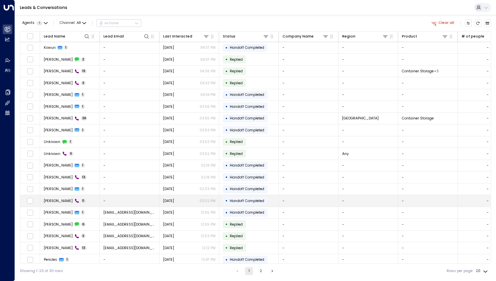
click at [83, 198] on td "[PERSON_NAME] 11" at bounding box center [70, 201] width 60 height 12
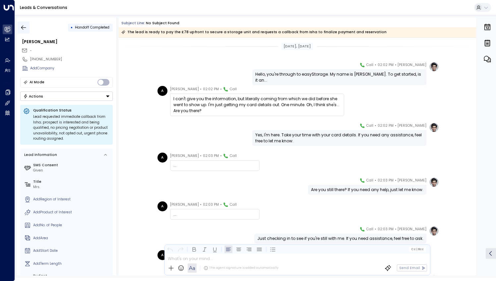
click at [23, 26] on icon "button" at bounding box center [23, 27] width 5 height 4
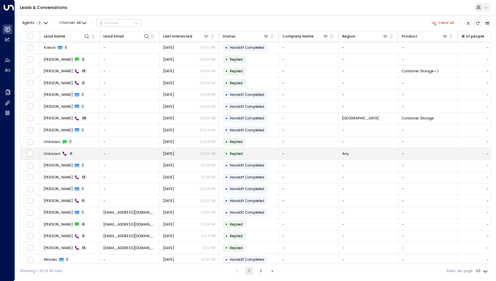
click at [92, 150] on td "Unknown 9" at bounding box center [70, 154] width 60 height 12
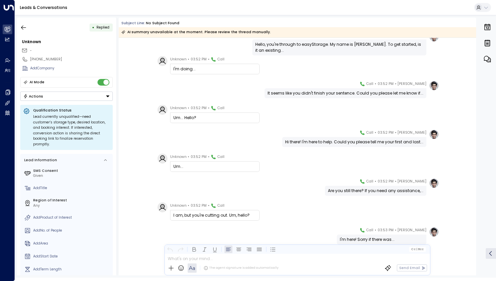
scroll to position [49, 0]
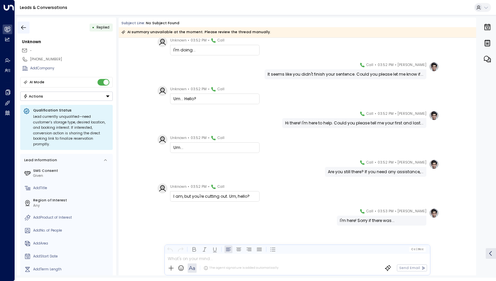
click at [23, 26] on icon "button" at bounding box center [23, 27] width 7 height 7
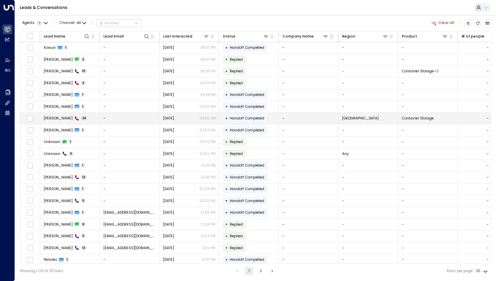
click at [84, 119] on td "Jake 24" at bounding box center [70, 119] width 60 height 12
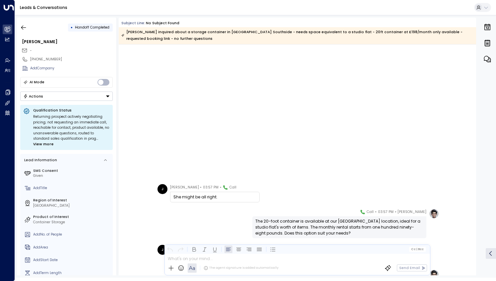
scroll to position [1023, 0]
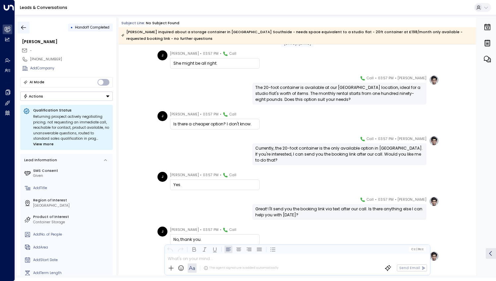
click at [20, 27] on icon "button" at bounding box center [23, 27] width 7 height 7
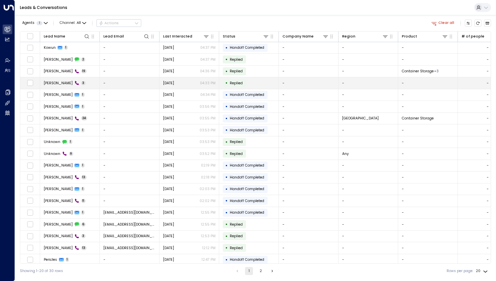
click at [88, 82] on td "[PERSON_NAME] 3" at bounding box center [70, 83] width 60 height 12
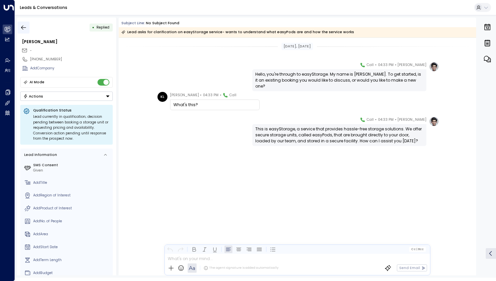
click at [24, 27] on icon "button" at bounding box center [23, 27] width 7 height 7
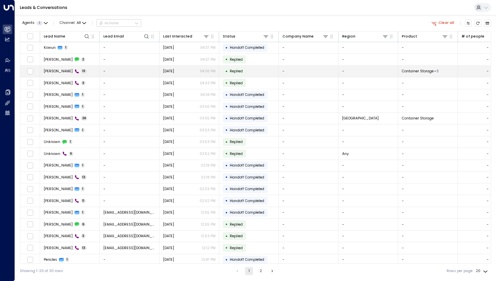
click at [86, 72] on td "[PERSON_NAME] 19" at bounding box center [70, 72] width 60 height 12
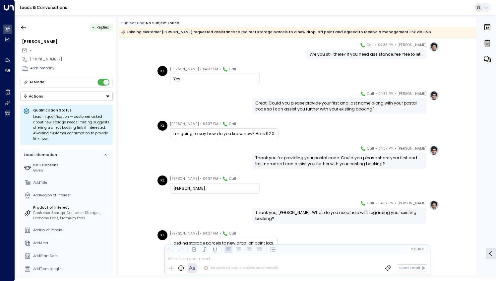
scroll to position [116, 0]
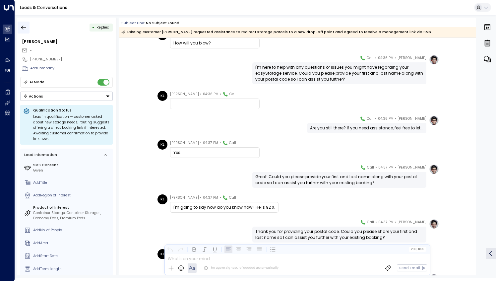
click at [25, 26] on icon "button" at bounding box center [23, 27] width 7 height 7
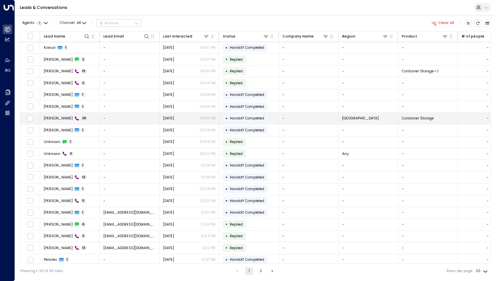
click at [79, 116] on td "Jake 24" at bounding box center [70, 119] width 60 height 12
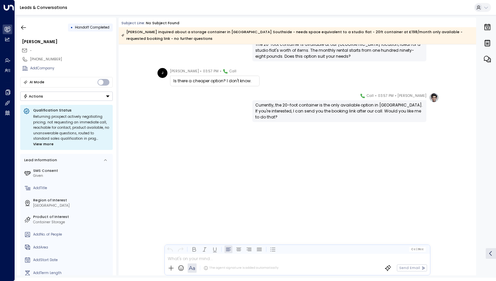
scroll to position [287, 0]
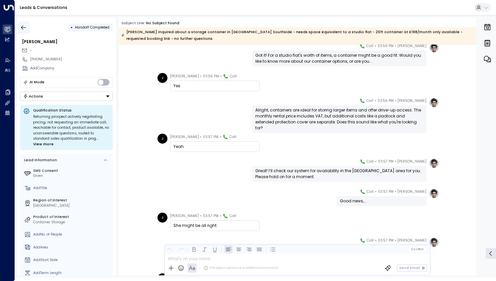
click at [21, 31] on button "button" at bounding box center [24, 28] width 12 height 12
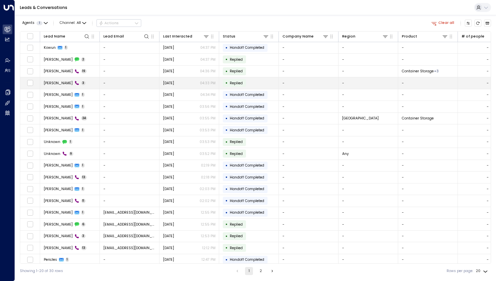
click at [82, 82] on td "[PERSON_NAME] 3" at bounding box center [70, 83] width 60 height 12
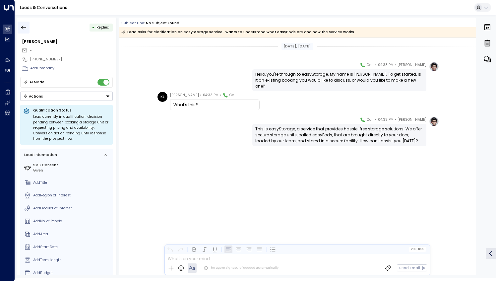
click at [23, 25] on icon "button" at bounding box center [23, 27] width 7 height 7
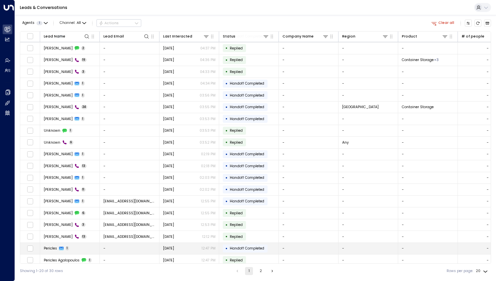
scroll to position [13, 0]
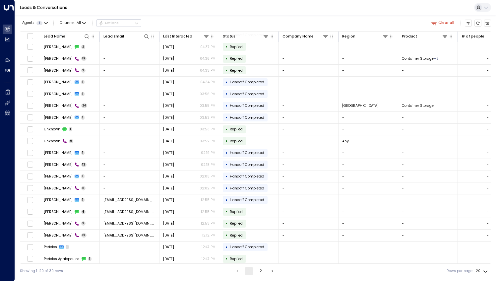
click at [261, 273] on button "2" at bounding box center [261, 271] width 8 height 8
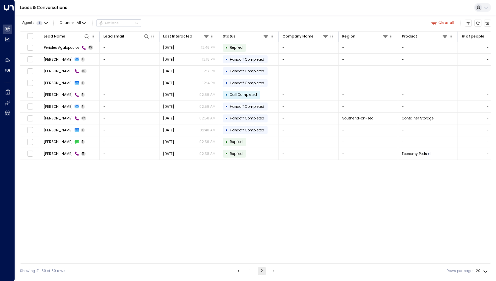
click at [440, 24] on button "Clear all" at bounding box center [442, 23] width 27 height 7
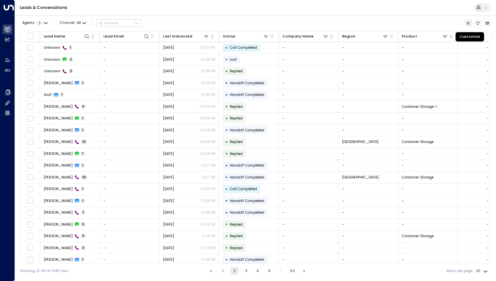
click at [470, 23] on icon "Customize" at bounding box center [468, 23] width 4 height 4
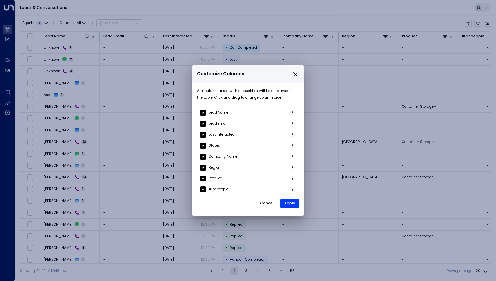
click at [295, 25] on div "Customize Columns Attributes marked with a checkbox will be displayed in the ta…" at bounding box center [248, 140] width 496 height 281
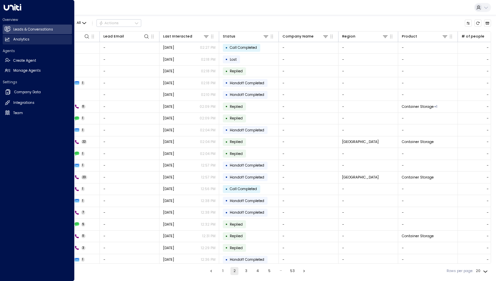
click at [16, 40] on h2 "Analytics" at bounding box center [21, 39] width 16 height 5
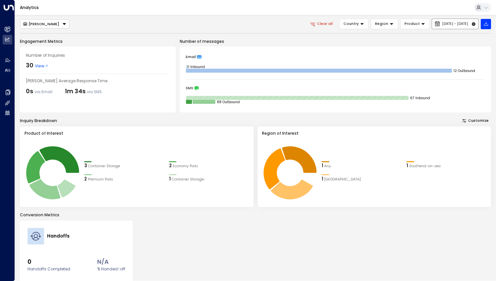
click at [442, 23] on span "[DATE] - [DATE]" at bounding box center [455, 24] width 26 height 4
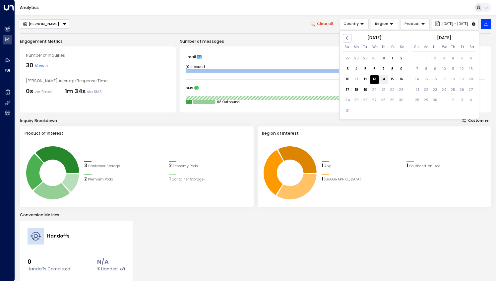
click at [383, 80] on div "14" at bounding box center [383, 79] width 9 height 9
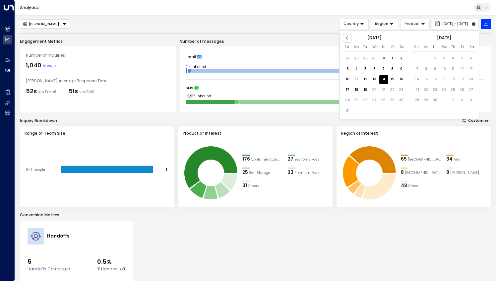
click at [381, 78] on div "14" at bounding box center [383, 79] width 9 height 9
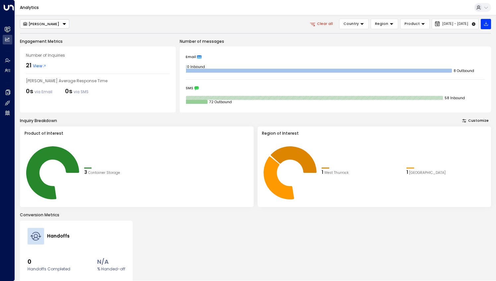
click at [39, 66] on span "View" at bounding box center [40, 66] width 14 height 6
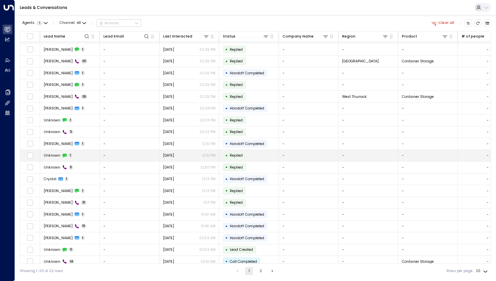
scroll to position [13, 0]
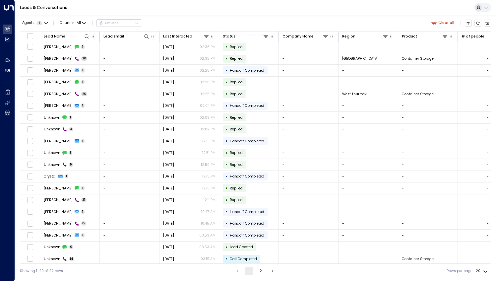
click at [262, 274] on button "2" at bounding box center [261, 271] width 8 height 8
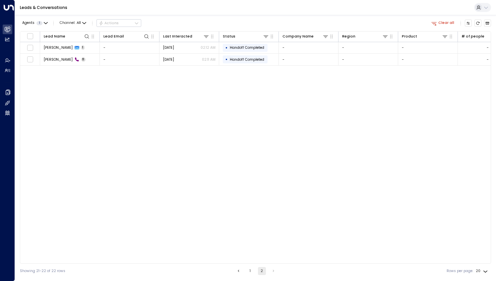
click at [252, 270] on button "1" at bounding box center [250, 271] width 8 height 8
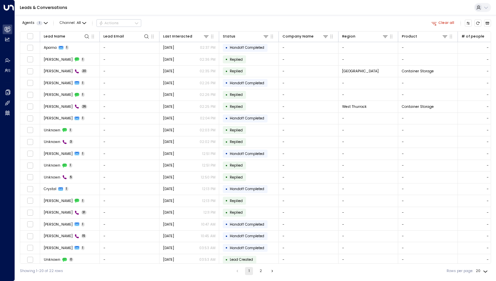
drag, startPoint x: 443, startPoint y: 23, endPoint x: 438, endPoint y: 25, distance: 5.1
click at [443, 23] on button "Clear all" at bounding box center [442, 23] width 27 height 7
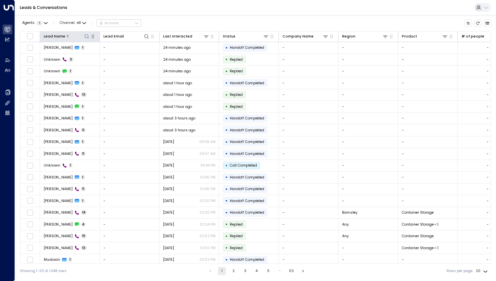
click at [86, 38] on icon at bounding box center [86, 36] width 5 height 5
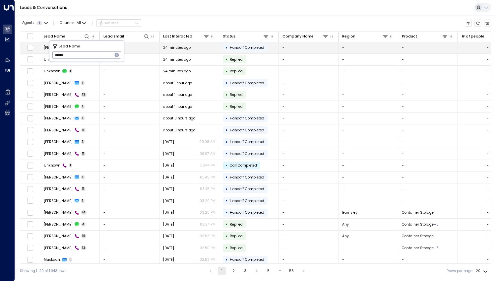
type input "*****"
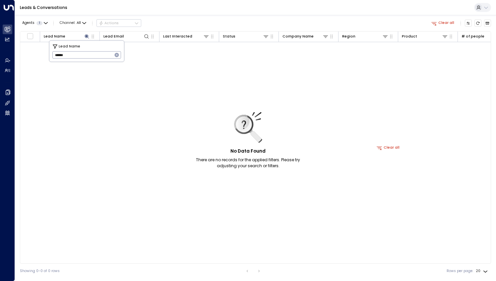
click at [117, 56] on icon "button" at bounding box center [117, 55] width 4 height 4
click at [142, 115] on div "No Data Found There are no records for the applied filters. Please try adjustin…" at bounding box center [388, 147] width 736 height 211
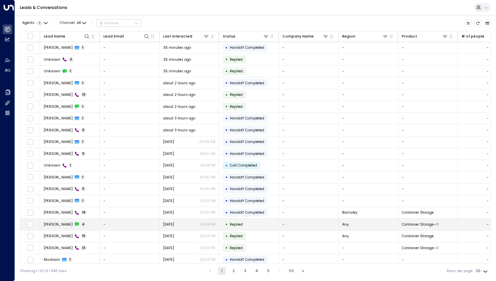
scroll to position [5, 0]
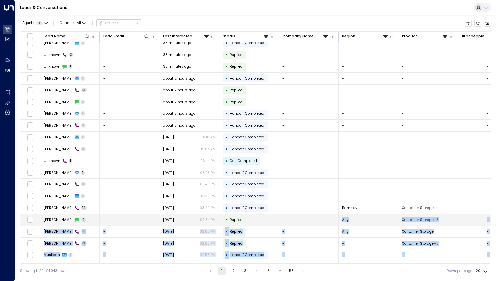
drag, startPoint x: 100, startPoint y: 263, endPoint x: 294, endPoint y: 216, distance: 199.8
click at [294, 216] on div "Lead Name Lead Email Last Interacted Status Company Name Region Product # of pe…" at bounding box center [255, 147] width 471 height 232
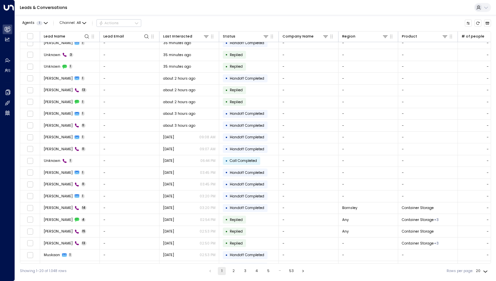
click at [286, 263] on div "Lead Name Lead Email Last Interacted Status Company Name Region Product # of pe…" at bounding box center [255, 147] width 471 height 232
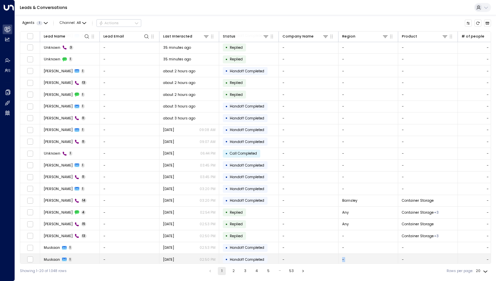
drag, startPoint x: 286, startPoint y: 263, endPoint x: 387, endPoint y: 255, distance: 101.4
click at [387, 255] on div "Lead Name Lead Email Last Interacted Status Company Name Region Product # of pe…" at bounding box center [255, 147] width 471 height 232
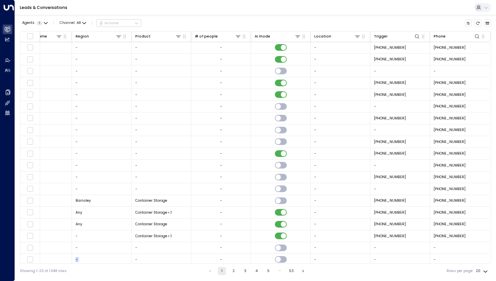
scroll to position [12, 268]
click at [474, 36] on icon at bounding box center [475, 36] width 5 height 5
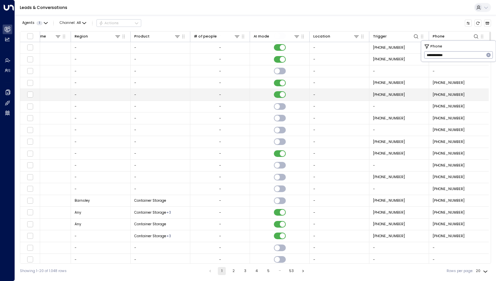
type input "**********"
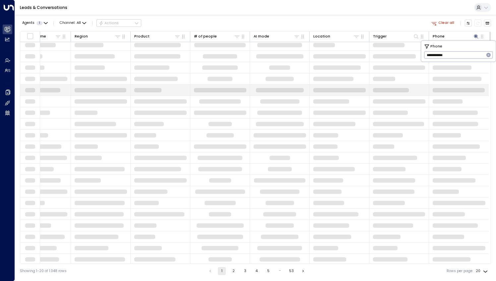
scroll to position [0, 267]
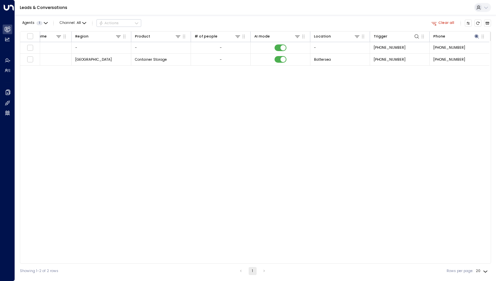
click at [276, 158] on div "Lead Name Lead Email Last Interacted Status Company Name Region Product # of pe…" at bounding box center [255, 147] width 471 height 232
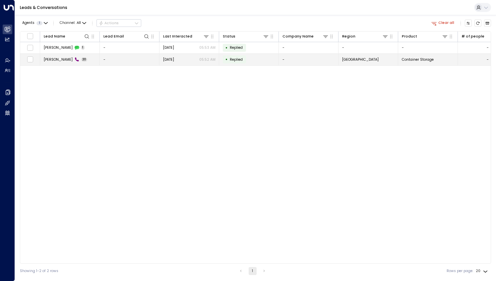
click at [52, 58] on span "[PERSON_NAME]" at bounding box center [58, 59] width 29 height 5
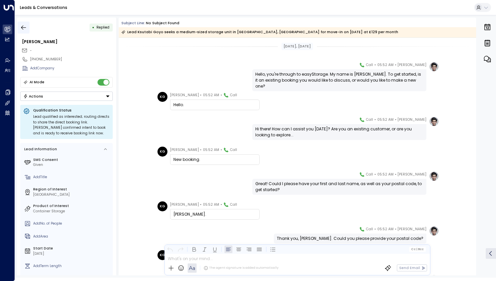
click at [23, 28] on icon "button" at bounding box center [23, 27] width 7 height 7
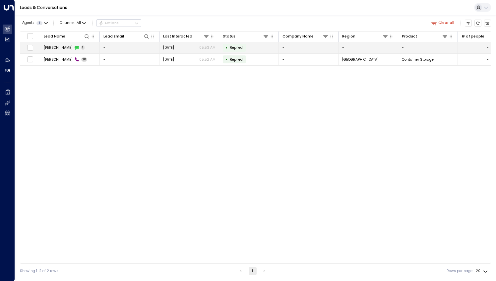
click at [46, 50] on span "[PERSON_NAME]" at bounding box center [58, 47] width 29 height 5
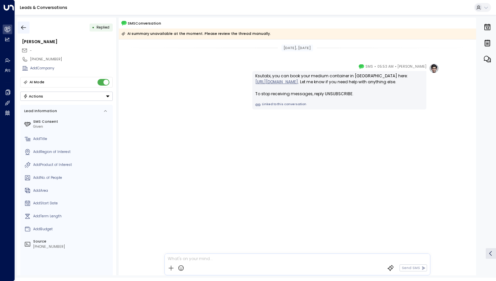
click at [25, 29] on icon "button" at bounding box center [23, 27] width 7 height 7
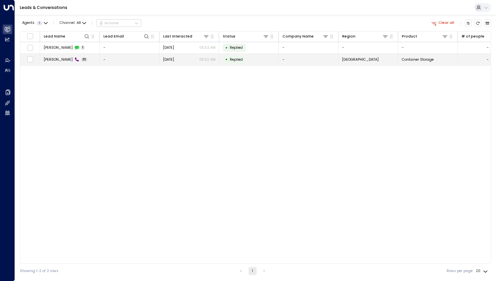
click at [52, 60] on span "[PERSON_NAME]" at bounding box center [58, 59] width 29 height 5
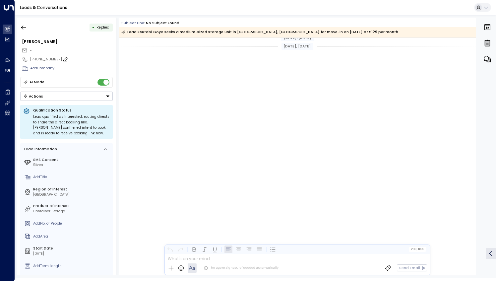
scroll to position [672, 0]
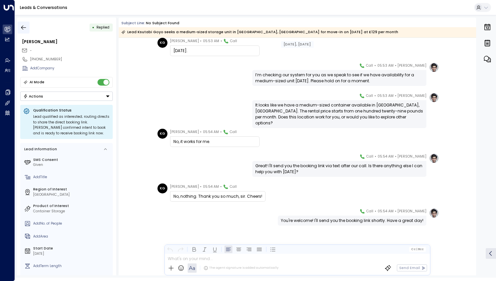
click at [26, 30] on icon "button" at bounding box center [23, 27] width 7 height 7
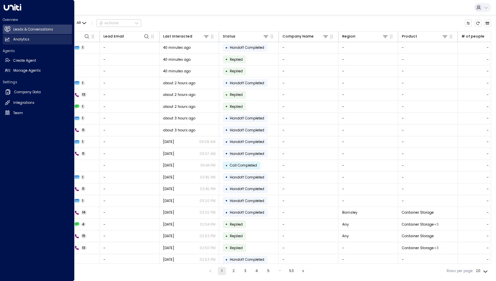
click at [32, 39] on link "Analytics Analytics" at bounding box center [37, 40] width 69 height 10
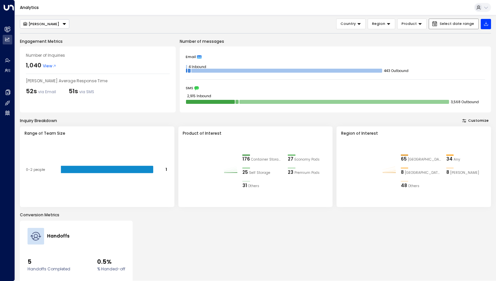
click at [455, 21] on button "Select date range" at bounding box center [454, 24] width 50 height 11
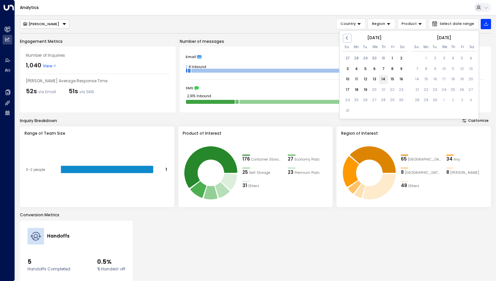
click at [382, 78] on div "14" at bounding box center [383, 79] width 9 height 9
click at [392, 79] on div "15" at bounding box center [392, 79] width 9 height 9
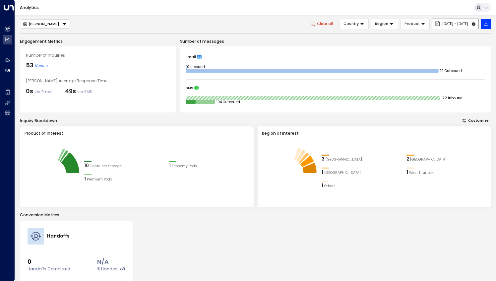
click at [447, 27] on button "Aug 14, 2025 - Aug 15, 2025" at bounding box center [455, 24] width 47 height 11
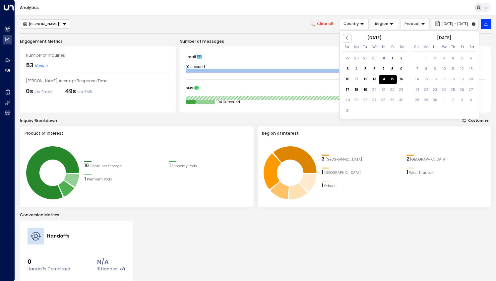
click at [390, 79] on div "15" at bounding box center [392, 79] width 9 height 9
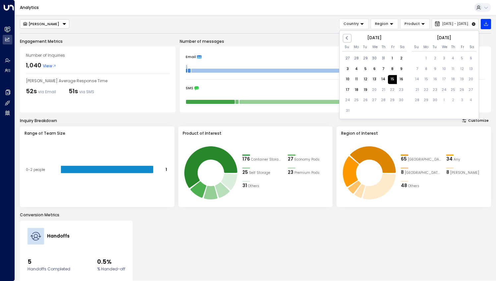
click at [390, 79] on div "15" at bounding box center [392, 79] width 9 height 9
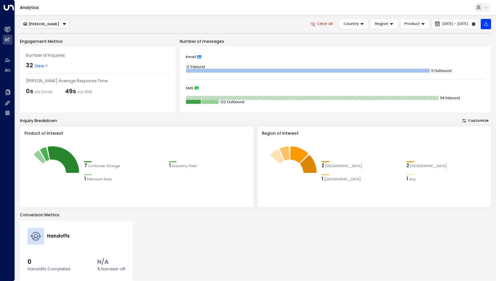
click at [39, 65] on span "View" at bounding box center [41, 66] width 14 height 6
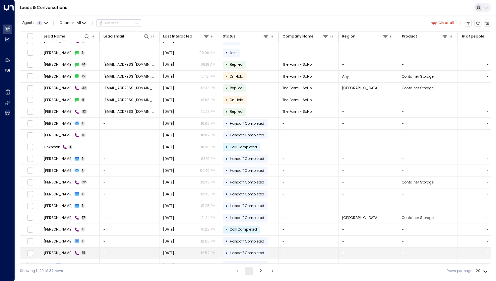
scroll to position [13, 0]
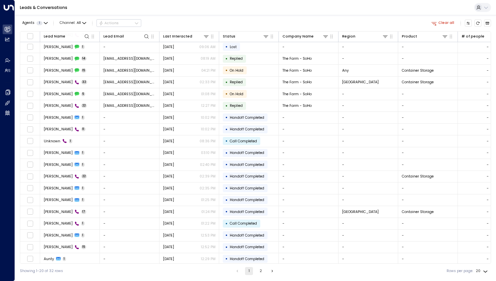
click at [258, 273] on button "2" at bounding box center [261, 271] width 8 height 8
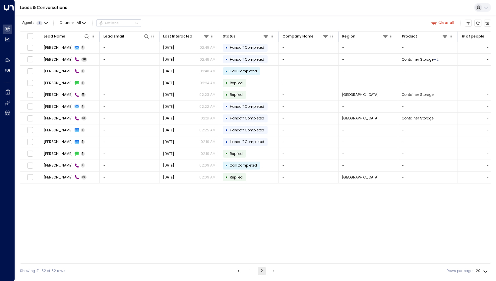
click at [449, 24] on button "Clear all" at bounding box center [442, 23] width 27 height 7
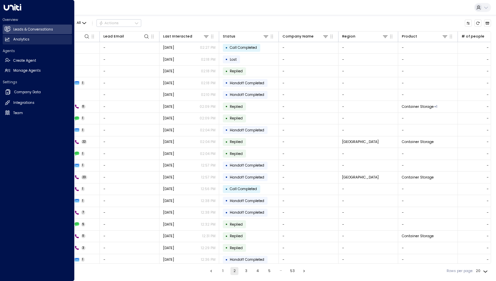
click at [31, 43] on link "Analytics Analytics" at bounding box center [37, 40] width 69 height 10
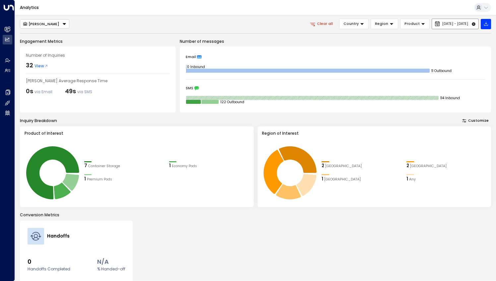
click at [442, 23] on span "Aug 15, 2025 - Aug 15, 2025" at bounding box center [455, 24] width 26 height 4
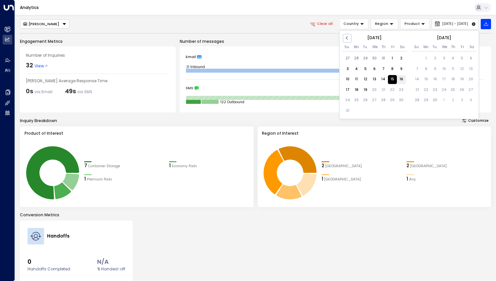
click at [402, 80] on div "16" at bounding box center [401, 79] width 9 height 9
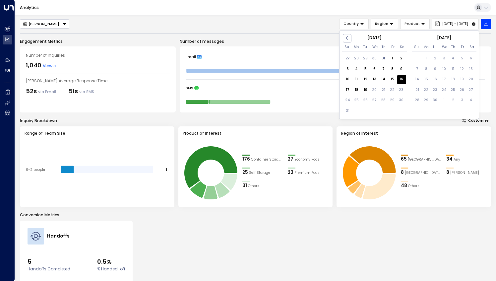
click at [402, 80] on div "16" at bounding box center [401, 79] width 9 height 9
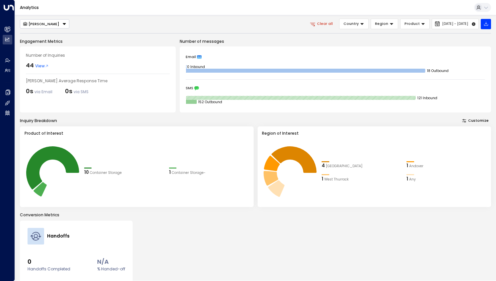
click at [38, 66] on span "View" at bounding box center [42, 66] width 14 height 6
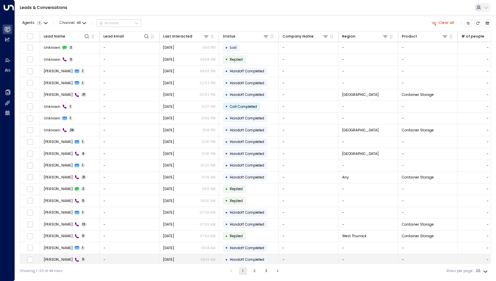
scroll to position [13, 0]
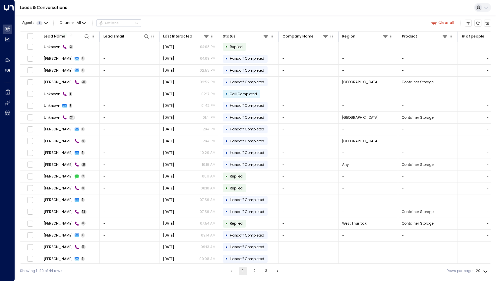
click at [252, 270] on button "2" at bounding box center [255, 271] width 8 height 8
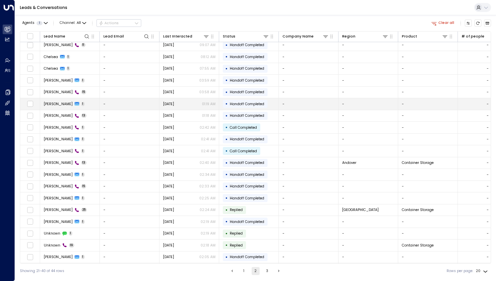
scroll to position [13, 0]
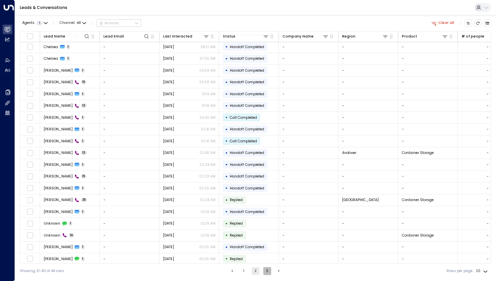
click at [267, 269] on button "3" at bounding box center [267, 271] width 8 height 8
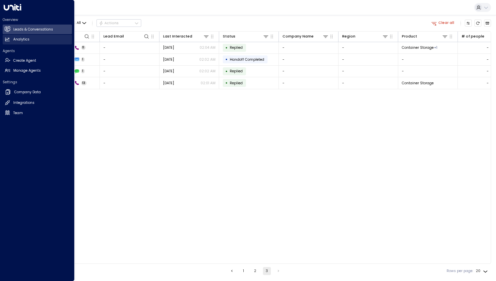
click at [29, 38] on link "Analytics Analytics" at bounding box center [37, 40] width 69 height 10
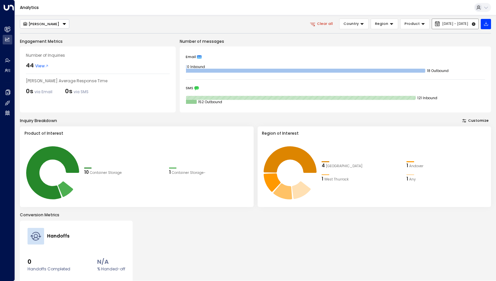
click at [447, 24] on span "Aug 16, 2025 - Aug 16, 2025" at bounding box center [455, 24] width 26 height 4
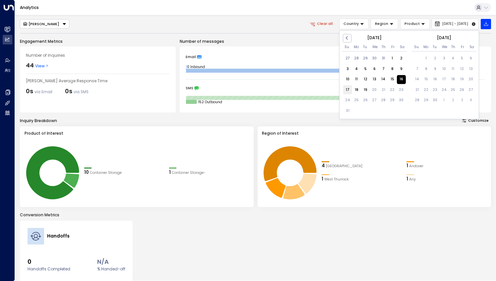
click at [349, 89] on div "17" at bounding box center [347, 90] width 9 height 9
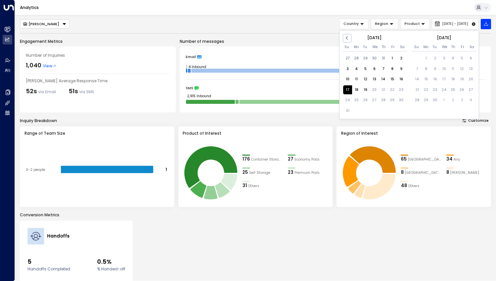
click at [346, 90] on div "17" at bounding box center [347, 90] width 9 height 9
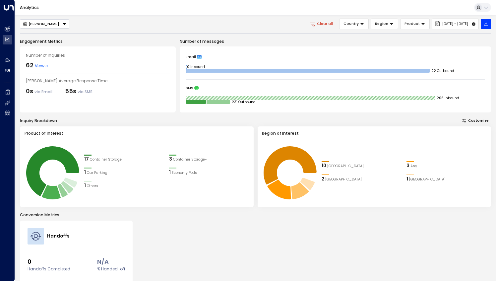
click at [40, 66] on span "View" at bounding box center [42, 66] width 14 height 6
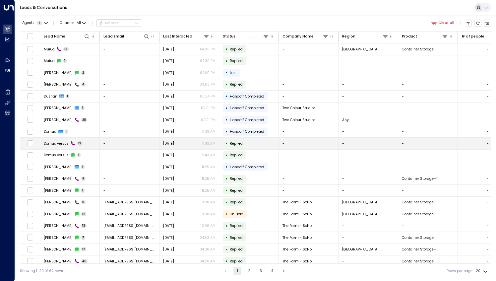
scroll to position [13, 0]
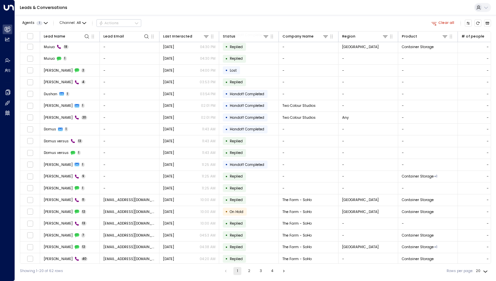
click at [248, 271] on button "2" at bounding box center [249, 271] width 8 height 8
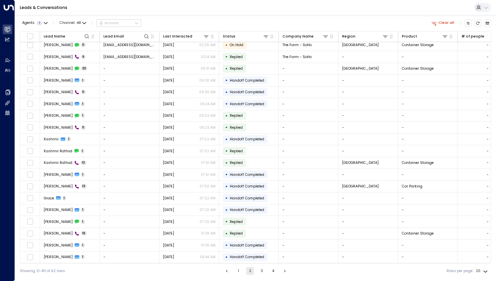
scroll to position [13, 0]
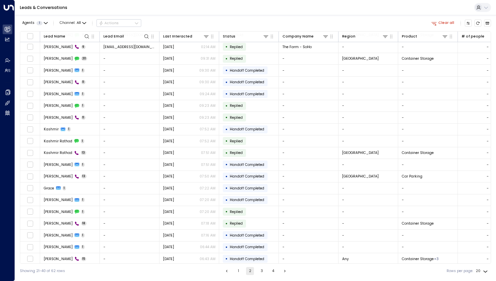
click at [261, 272] on button "3" at bounding box center [262, 271] width 8 height 8
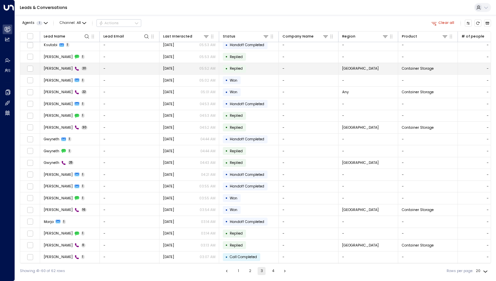
scroll to position [13, 0]
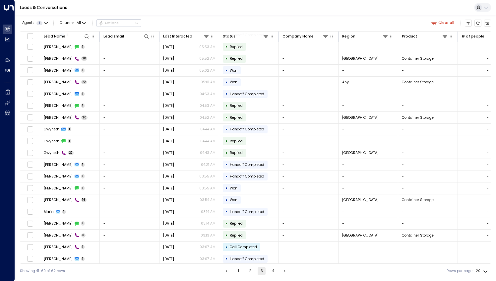
click at [271, 272] on button "4" at bounding box center [273, 271] width 8 height 8
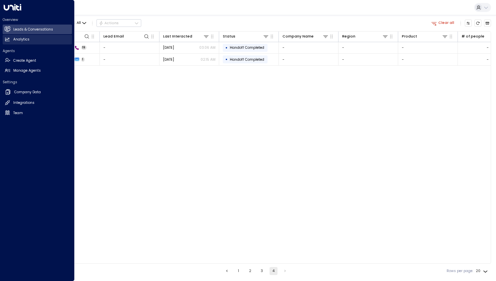
click at [34, 39] on link "Analytics Analytics" at bounding box center [37, 40] width 69 height 10
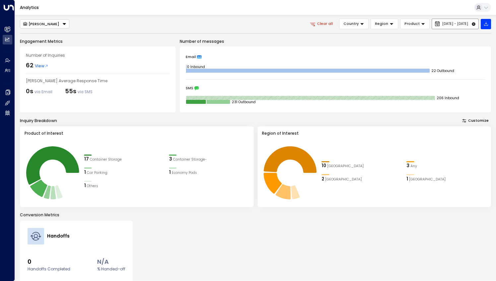
click at [450, 25] on span "Aug 17, 2025 - Aug 17, 2025" at bounding box center [455, 24] width 26 height 4
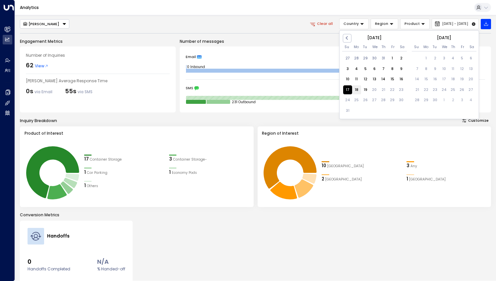
click at [358, 90] on div "18" at bounding box center [356, 90] width 9 height 9
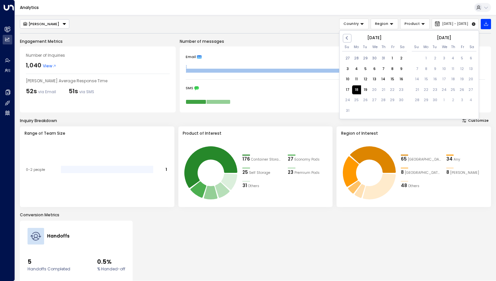
click at [358, 90] on div "18" at bounding box center [356, 90] width 9 height 9
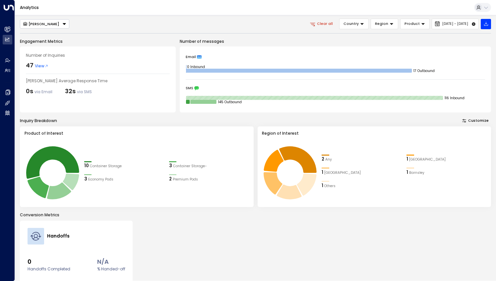
click at [35, 69] on div "47 View" at bounding box center [37, 65] width 23 height 9
click at [36, 66] on span "View" at bounding box center [42, 66] width 14 height 6
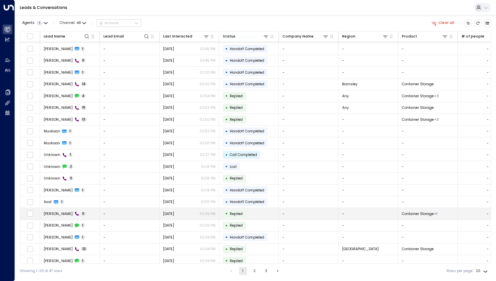
scroll to position [13, 0]
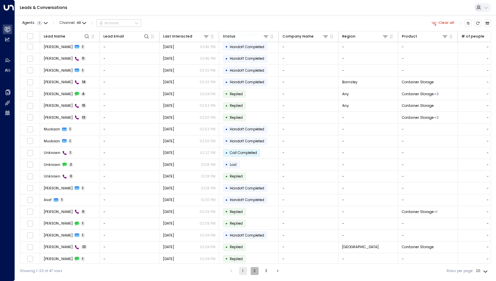
click at [252, 273] on button "2" at bounding box center [255, 271] width 8 height 8
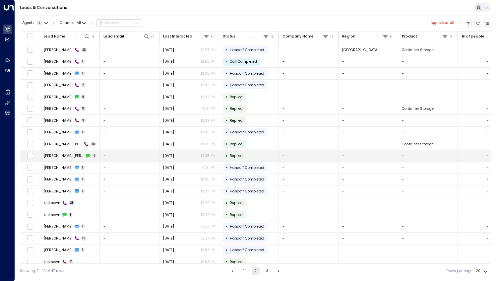
scroll to position [13, 0]
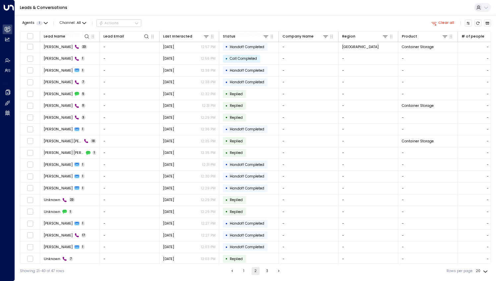
click at [268, 271] on button "3" at bounding box center [267, 271] width 8 height 8
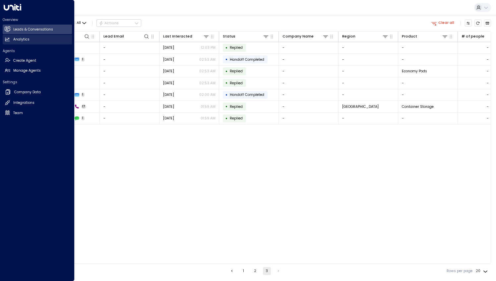
click at [34, 40] on link "Analytics Analytics" at bounding box center [37, 40] width 69 height 10
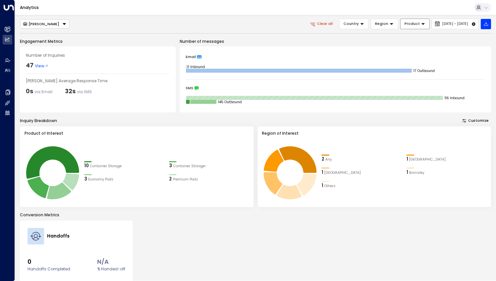
click at [400, 27] on button "Product" at bounding box center [414, 24] width 29 height 11
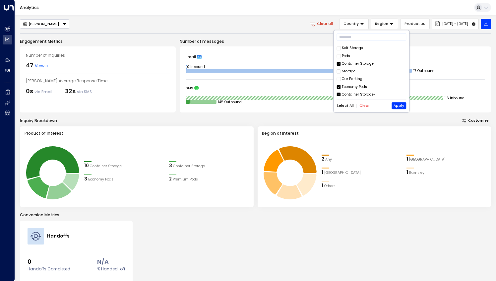
scroll to position [7, 0]
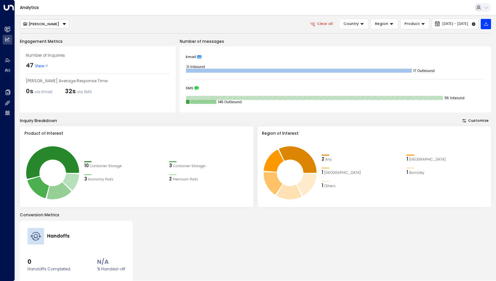
click at [291, 37] on div "Eve Morgan Clear all Country Region Product Aug 18, 2025 - Aug 18, 2025 Engagem…" at bounding box center [255, 175] width 471 height 313
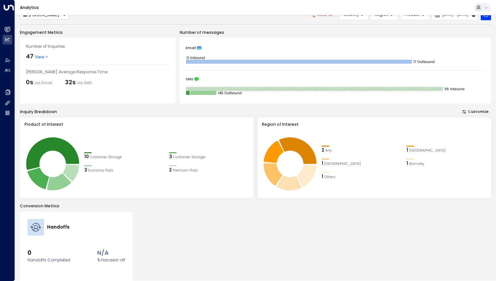
scroll to position [0, 0]
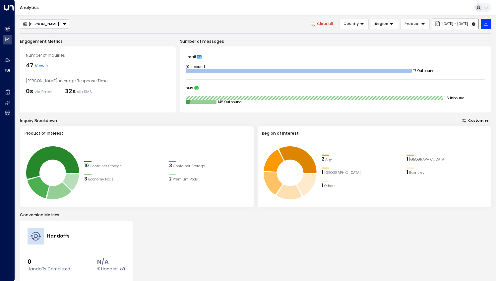
click at [446, 22] on span "Aug 18, 2025 - Aug 18, 2025" at bounding box center [455, 24] width 26 height 4
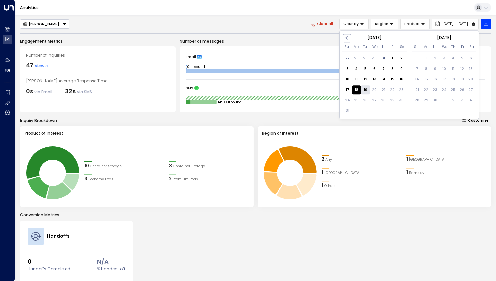
click at [363, 87] on div "19" at bounding box center [365, 90] width 9 height 9
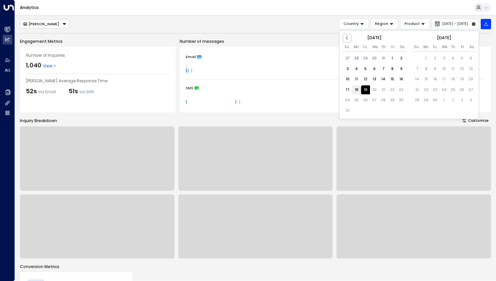
click at [357, 89] on div "18" at bounding box center [356, 90] width 9 height 9
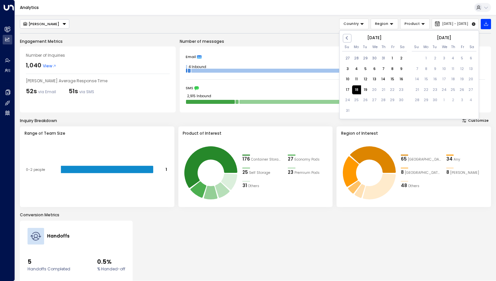
click at [358, 89] on div "18" at bounding box center [356, 90] width 9 height 9
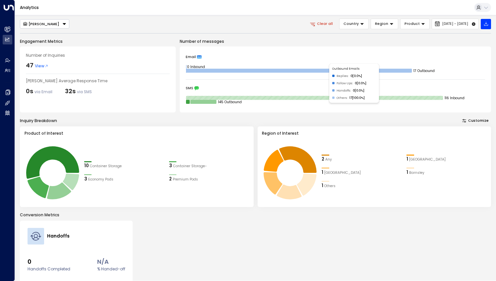
click at [39, 67] on span "View" at bounding box center [42, 66] width 14 height 6
